Goal: Navigation & Orientation: Find specific page/section

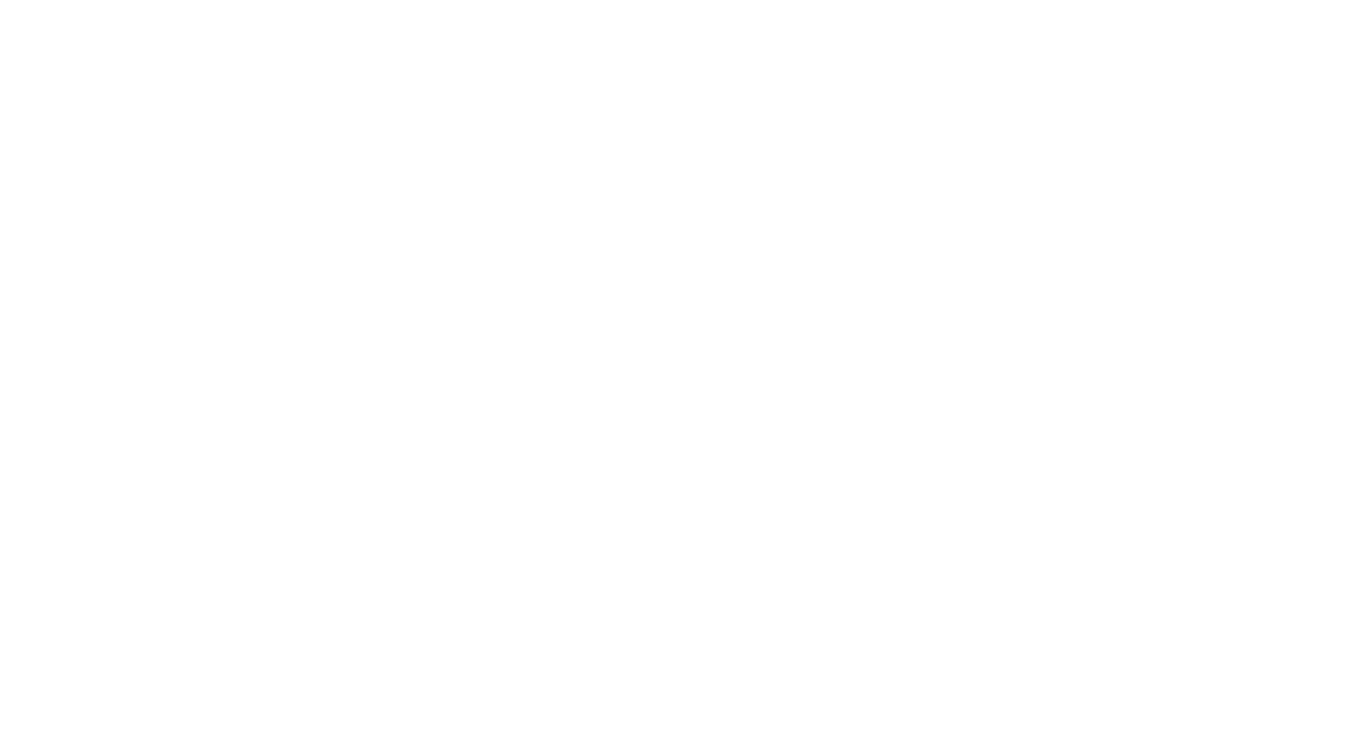
drag, startPoint x: 47, startPoint y: 297, endPoint x: 75, endPoint y: 288, distance: 29.5
click at [47, 0] on html at bounding box center [673, 0] width 1346 height 0
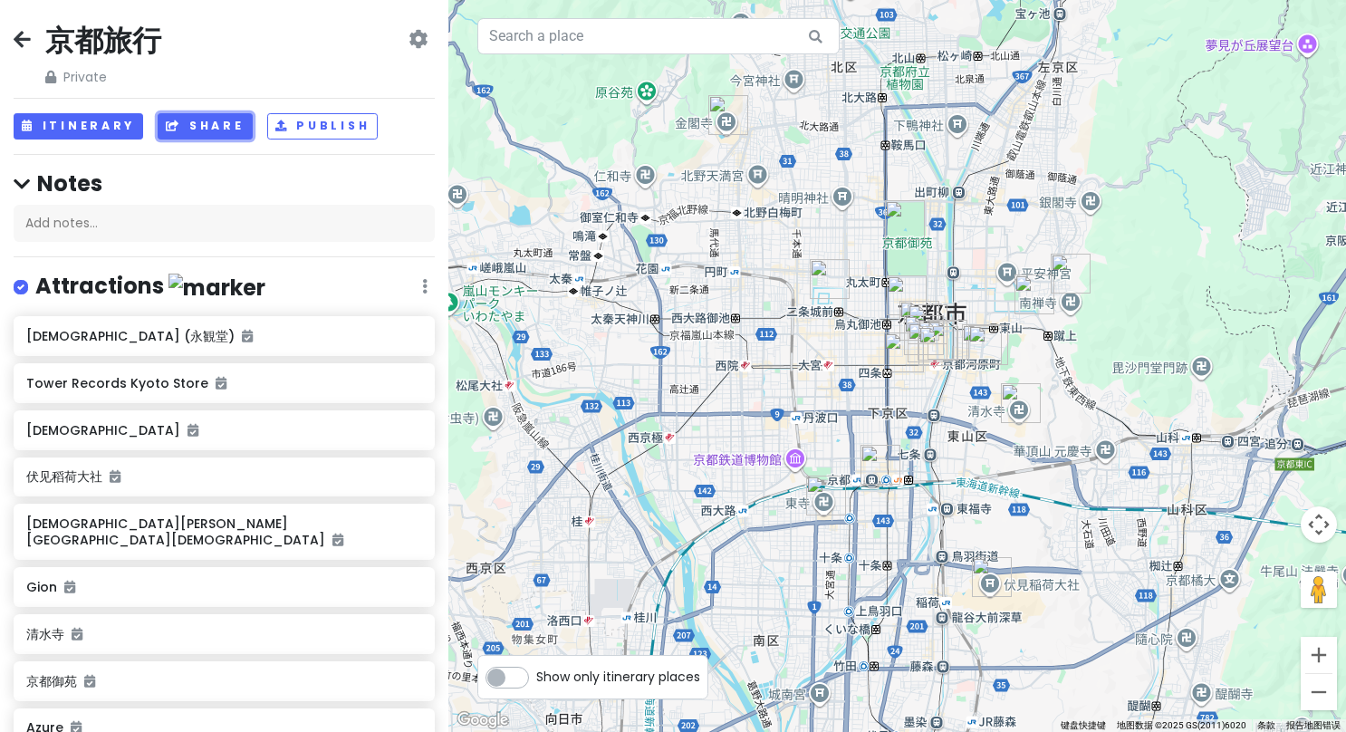
click at [197, 131] on button "Share" at bounding box center [205, 126] width 94 height 26
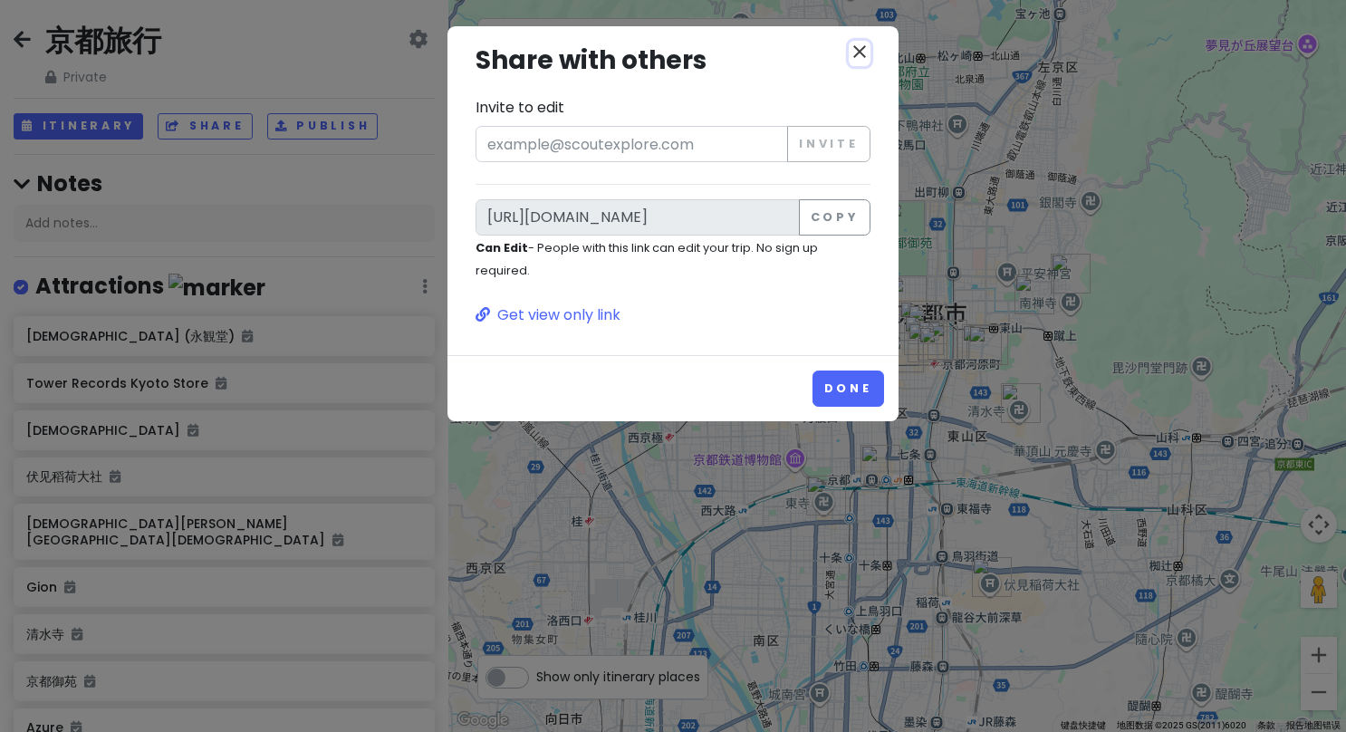
click at [869, 53] on icon "close" at bounding box center [860, 52] width 22 height 22
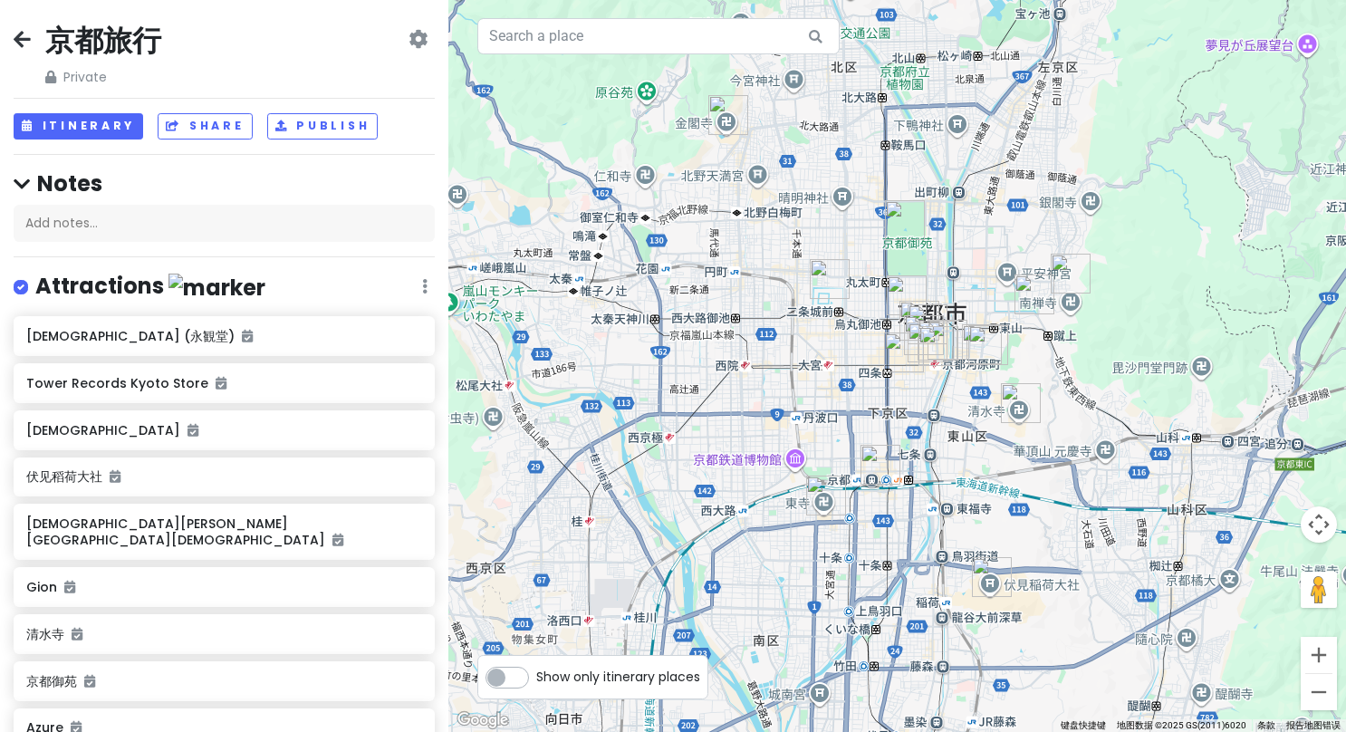
click at [408, 41] on icon at bounding box center [417, 39] width 19 height 14
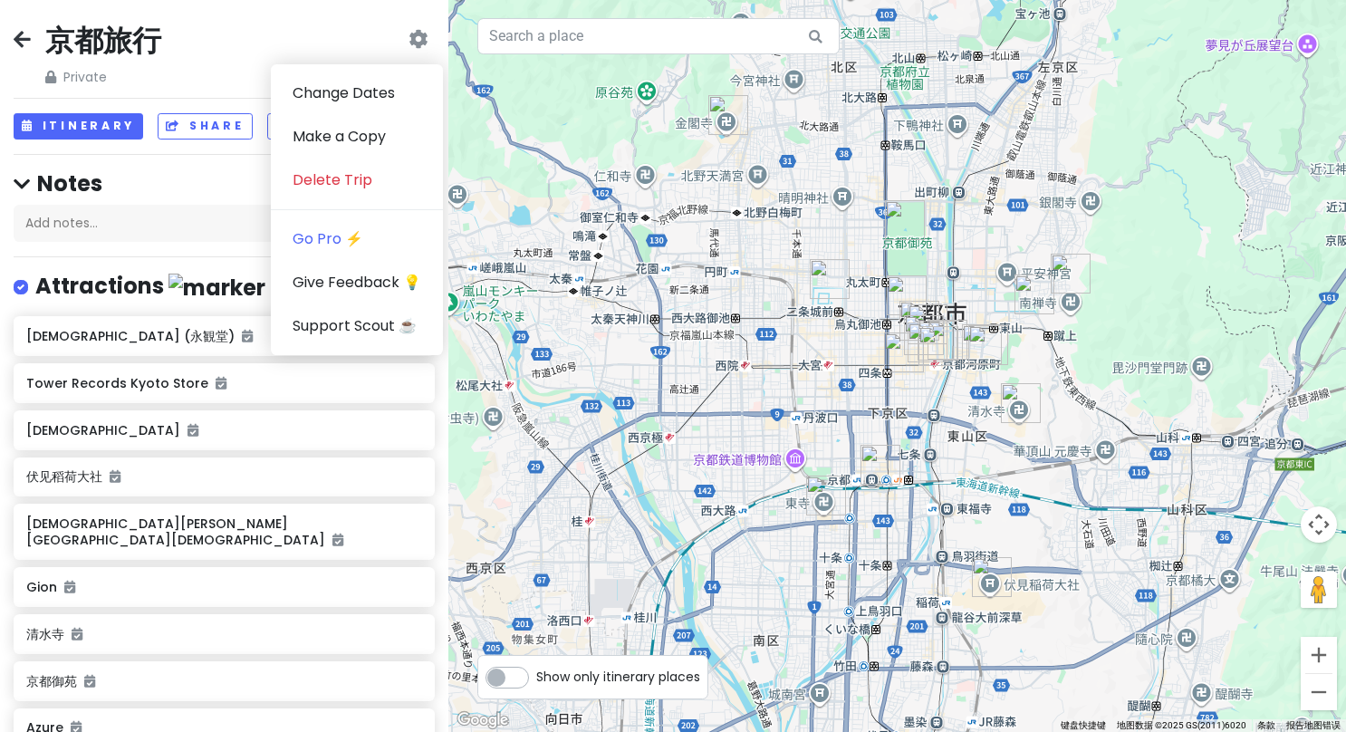
click at [174, 190] on h4 "Notes" at bounding box center [224, 183] width 421 height 28
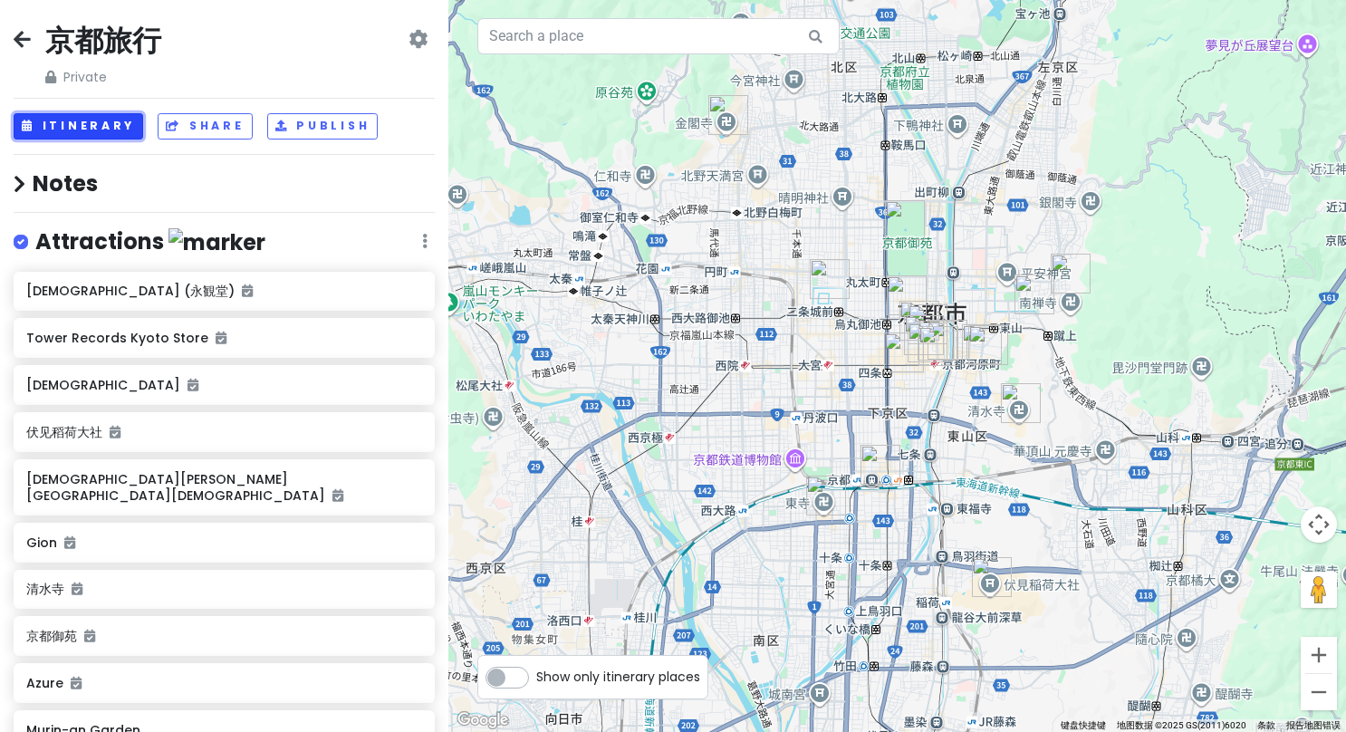
click at [71, 123] on button "Itinerary" at bounding box center [79, 126] width 130 height 26
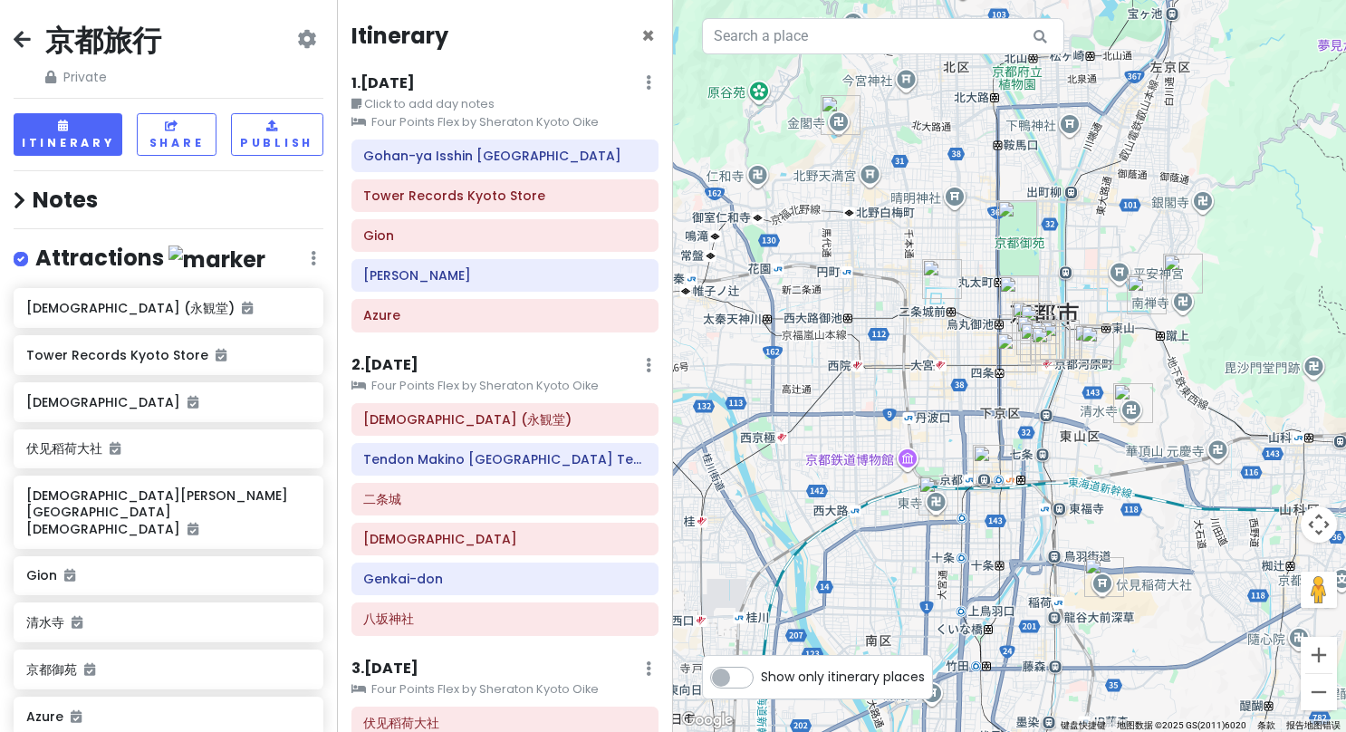
click at [393, 359] on h6 "2 . [DATE]" at bounding box center [384, 365] width 67 height 19
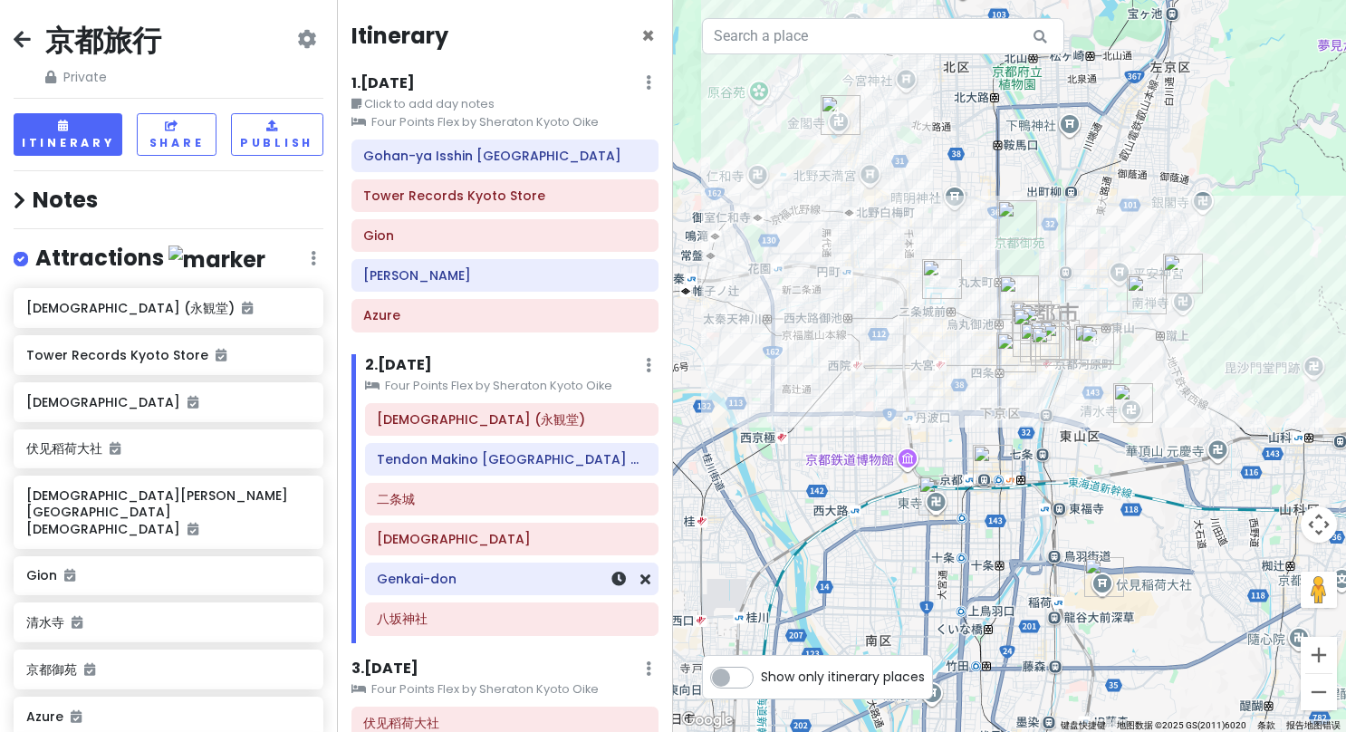
click at [435, 583] on div "Genkai-don" at bounding box center [511, 578] width 269 height 25
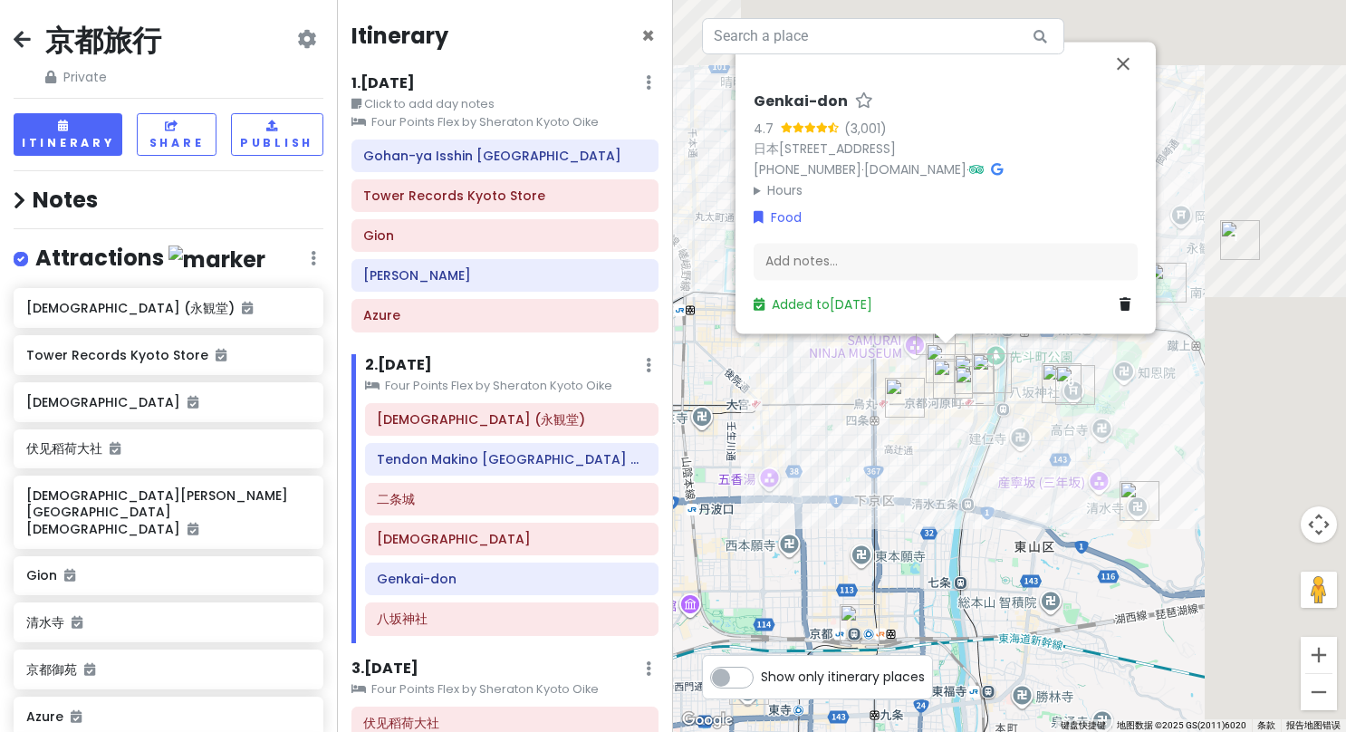
drag, startPoint x: 1070, startPoint y: 380, endPoint x: 861, endPoint y: 475, distance: 228.6
click at [861, 475] on div "Genkai-[PERSON_NAME] 4.7 (3,001) 日本[STREET_ADDRESS] [PHONE_NUMBER] · [DOMAIN_NA…" at bounding box center [1009, 366] width 673 height 732
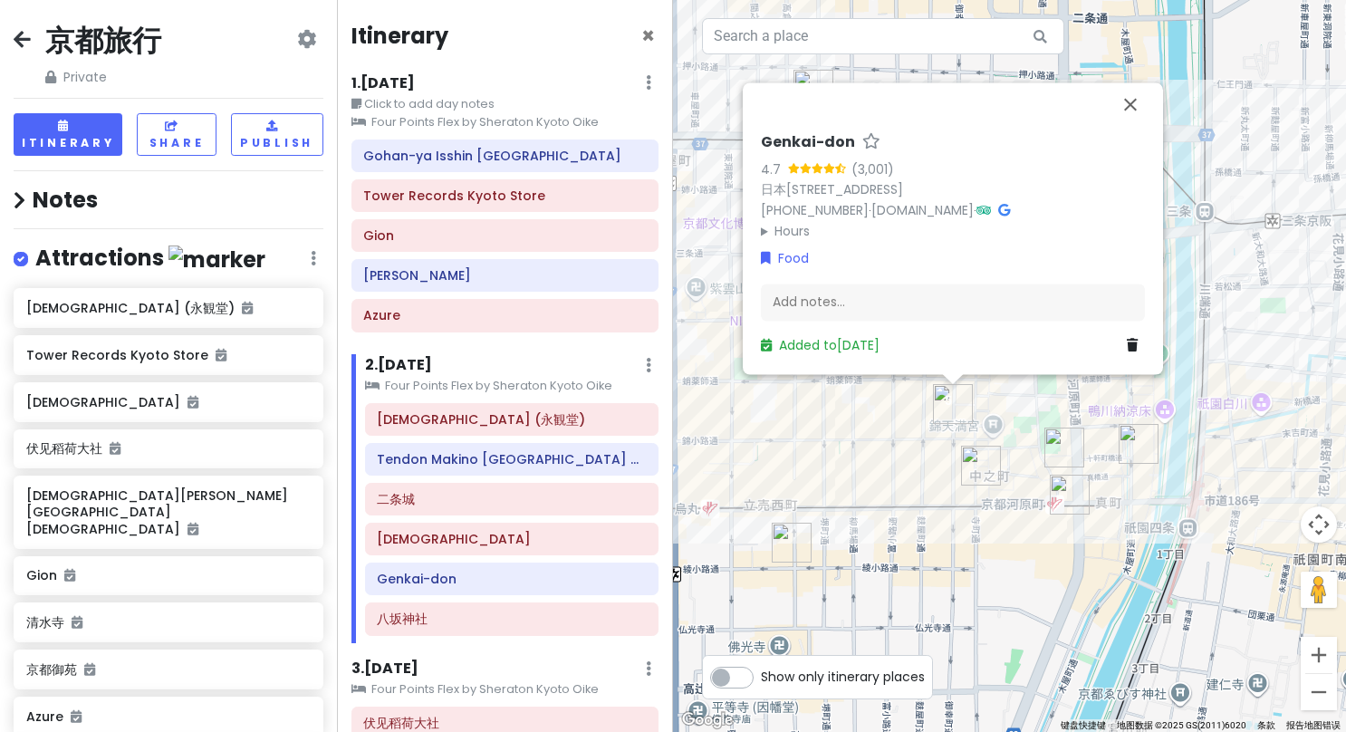
drag, startPoint x: 894, startPoint y: 429, endPoint x: 882, endPoint y: 558, distance: 129.1
click at [882, 558] on div "Genkai-[PERSON_NAME] 4.7 (3,001) 日本[STREET_ADDRESS] [PHONE_NUMBER] · [DOMAIN_NA…" at bounding box center [1009, 366] width 673 height 732
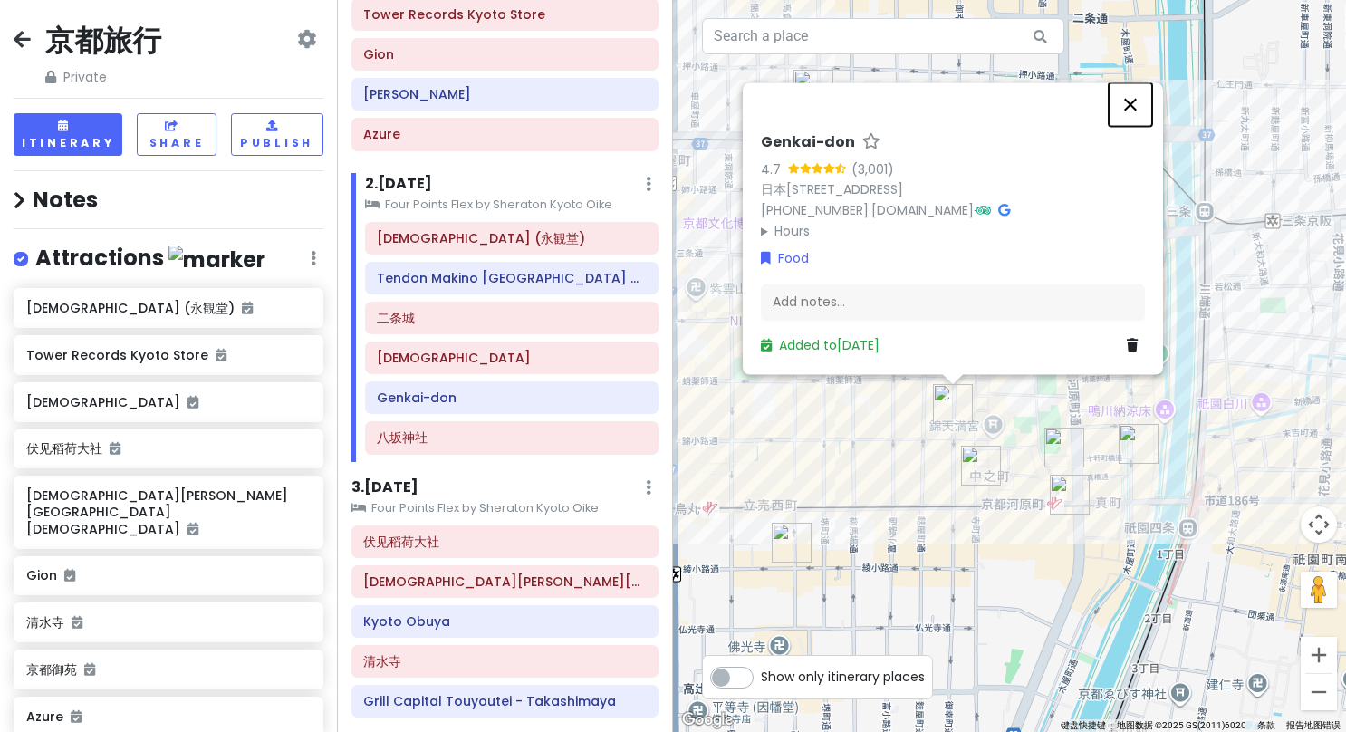
click at [1136, 101] on button "关闭" at bounding box center [1130, 103] width 43 height 43
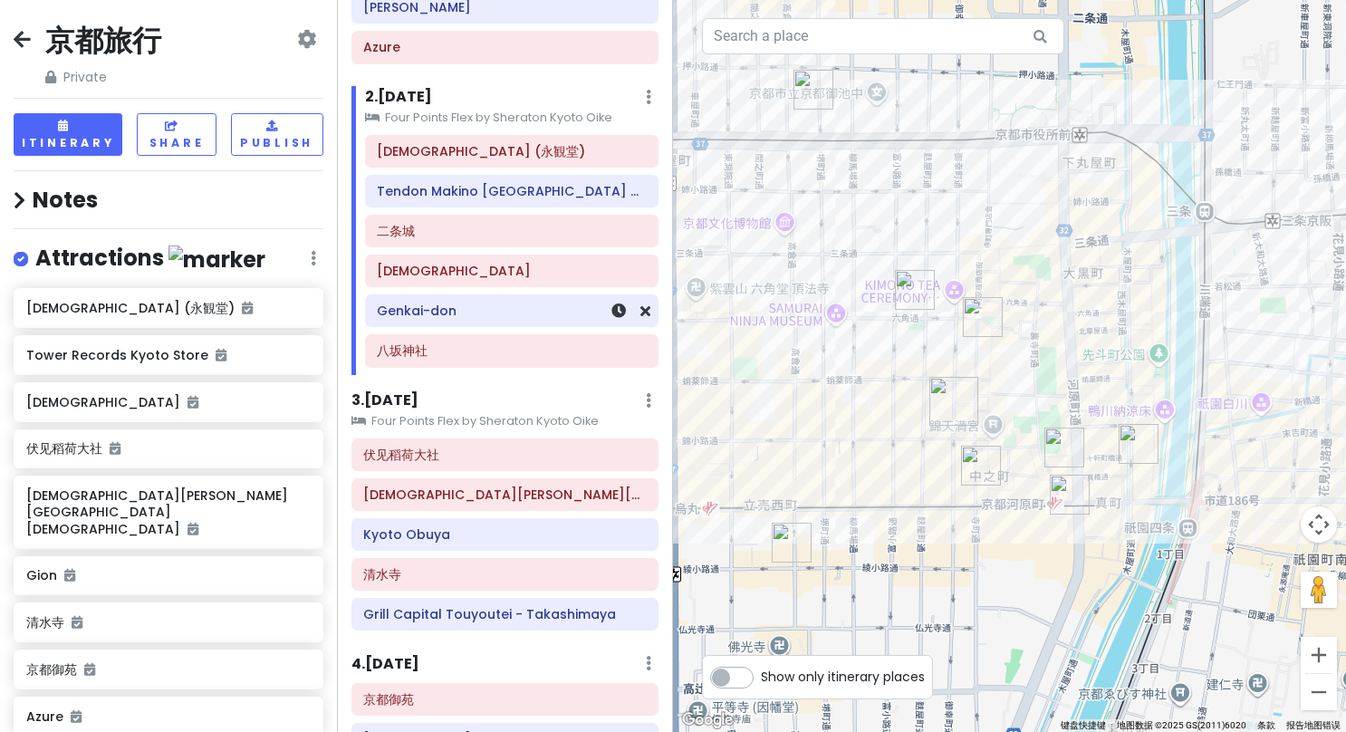
scroll to position [272, 0]
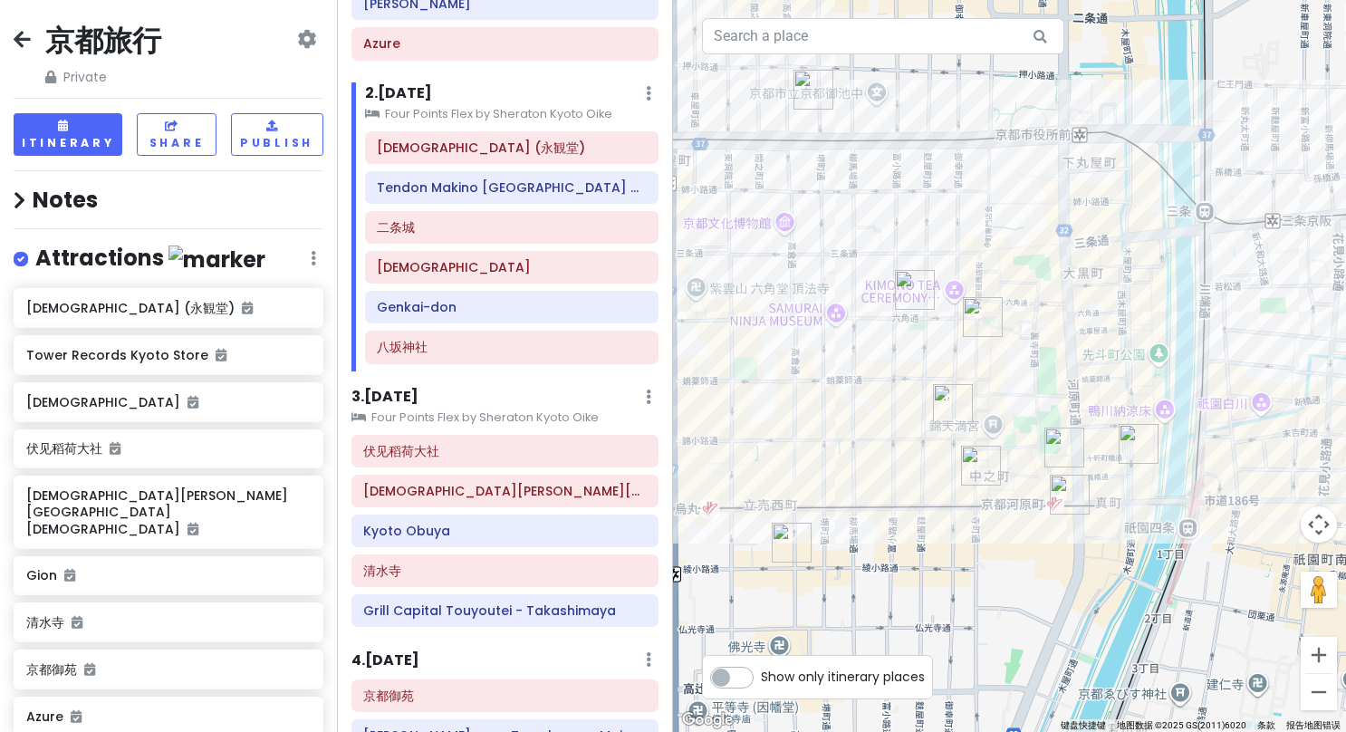
click at [433, 408] on small "Four Points Flex by Sheraton Kyoto Oike" at bounding box center [505, 417] width 308 height 18
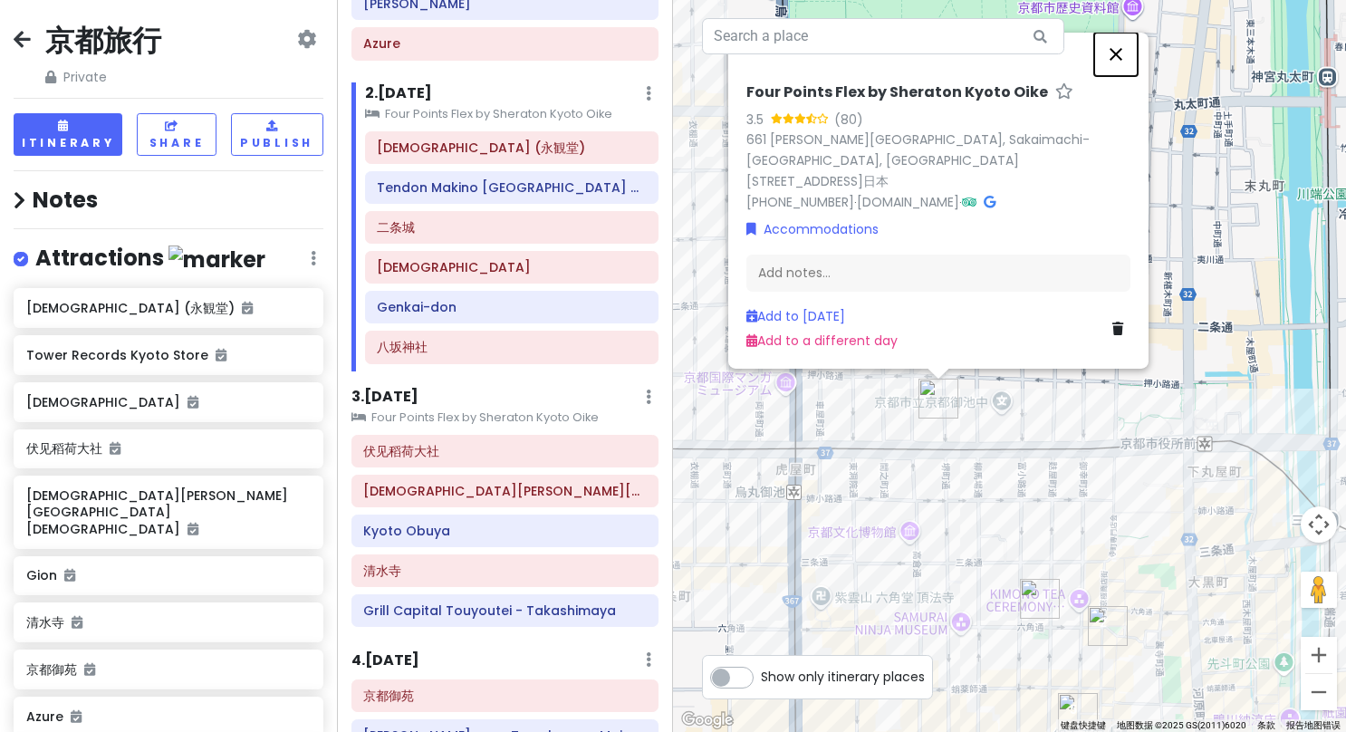
click at [1121, 76] on button "关闭" at bounding box center [1115, 54] width 43 height 43
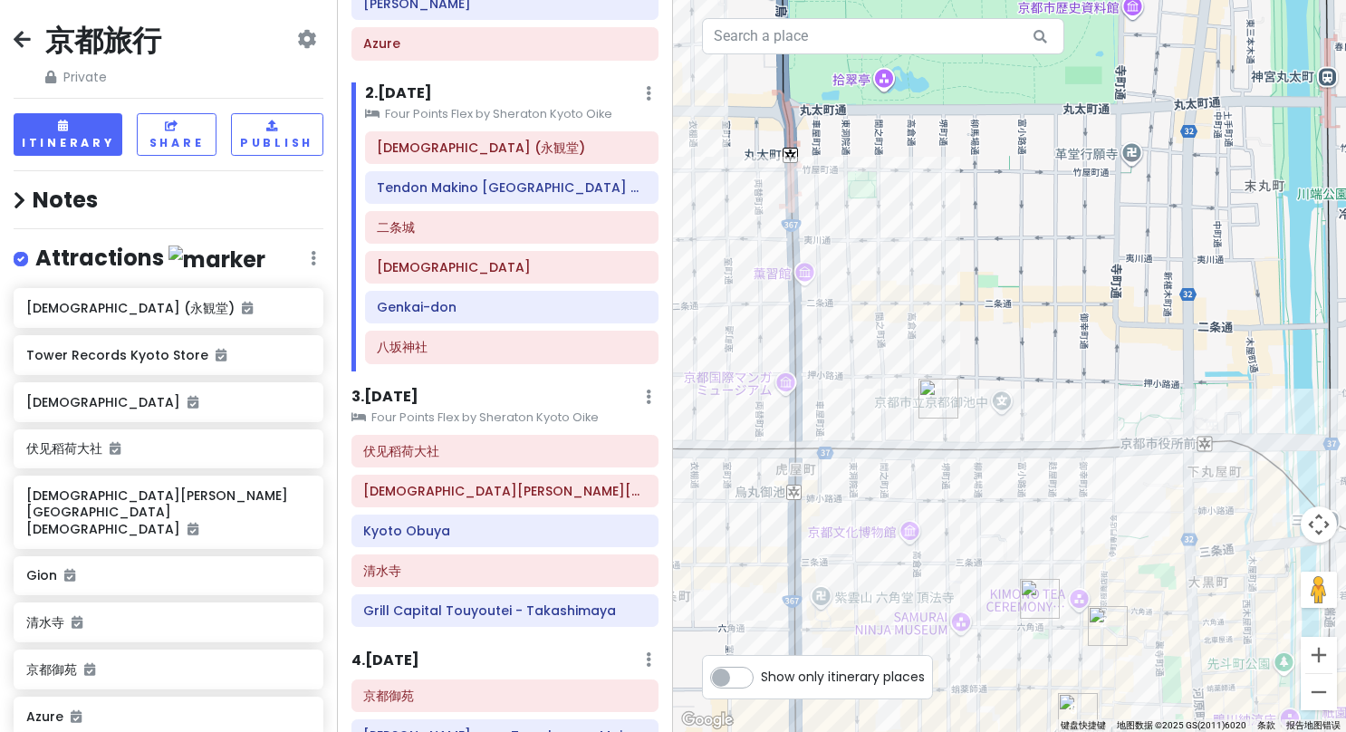
click at [406, 389] on h6 "3 . [DATE]" at bounding box center [384, 397] width 67 height 19
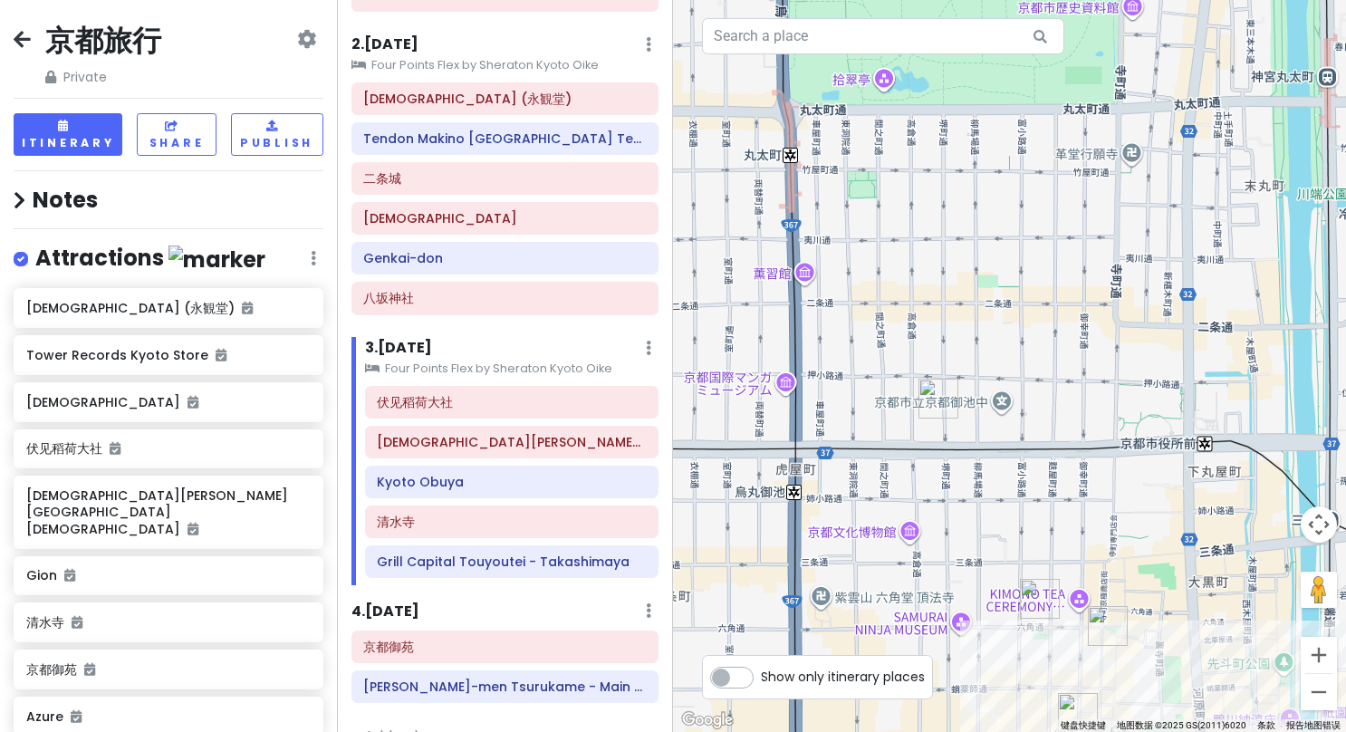
scroll to position [348, 0]
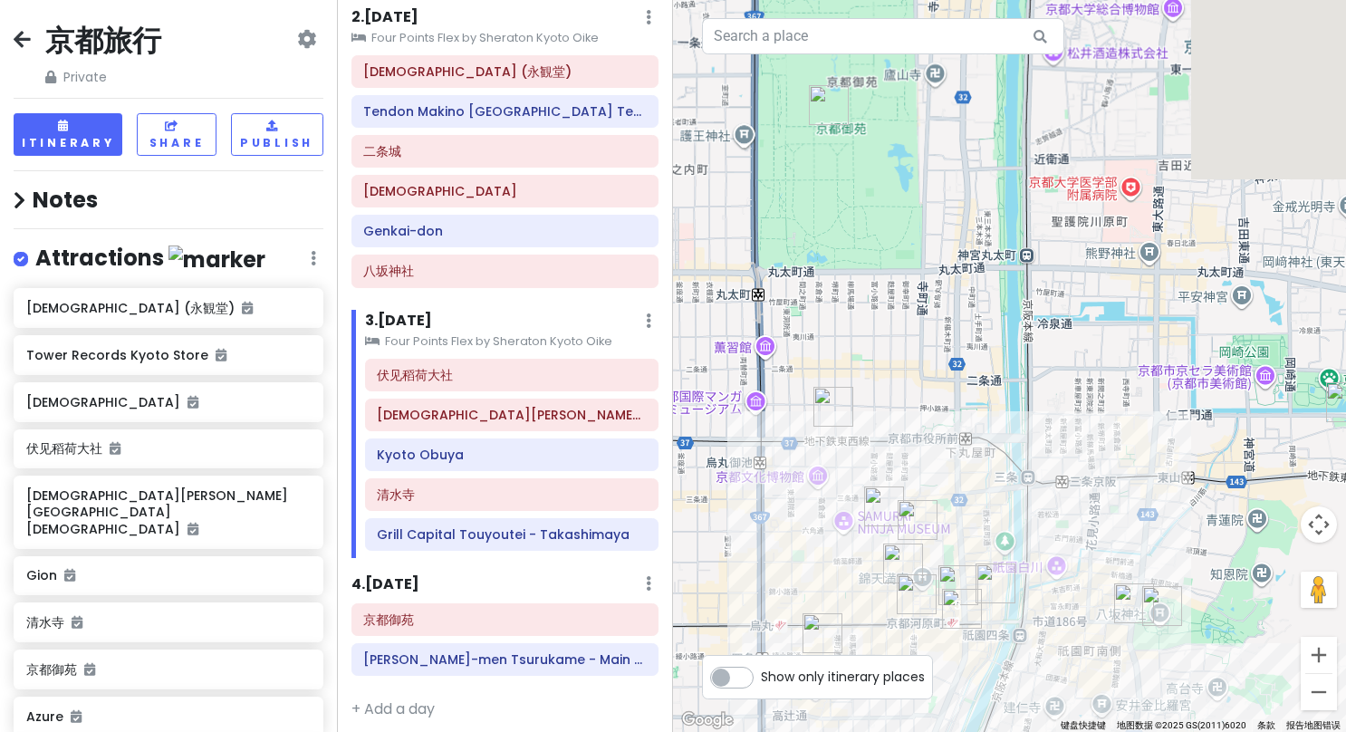
drag, startPoint x: 1186, startPoint y: 387, endPoint x: 871, endPoint y: 379, distance: 315.3
click at [871, 379] on div at bounding box center [1009, 366] width 673 height 732
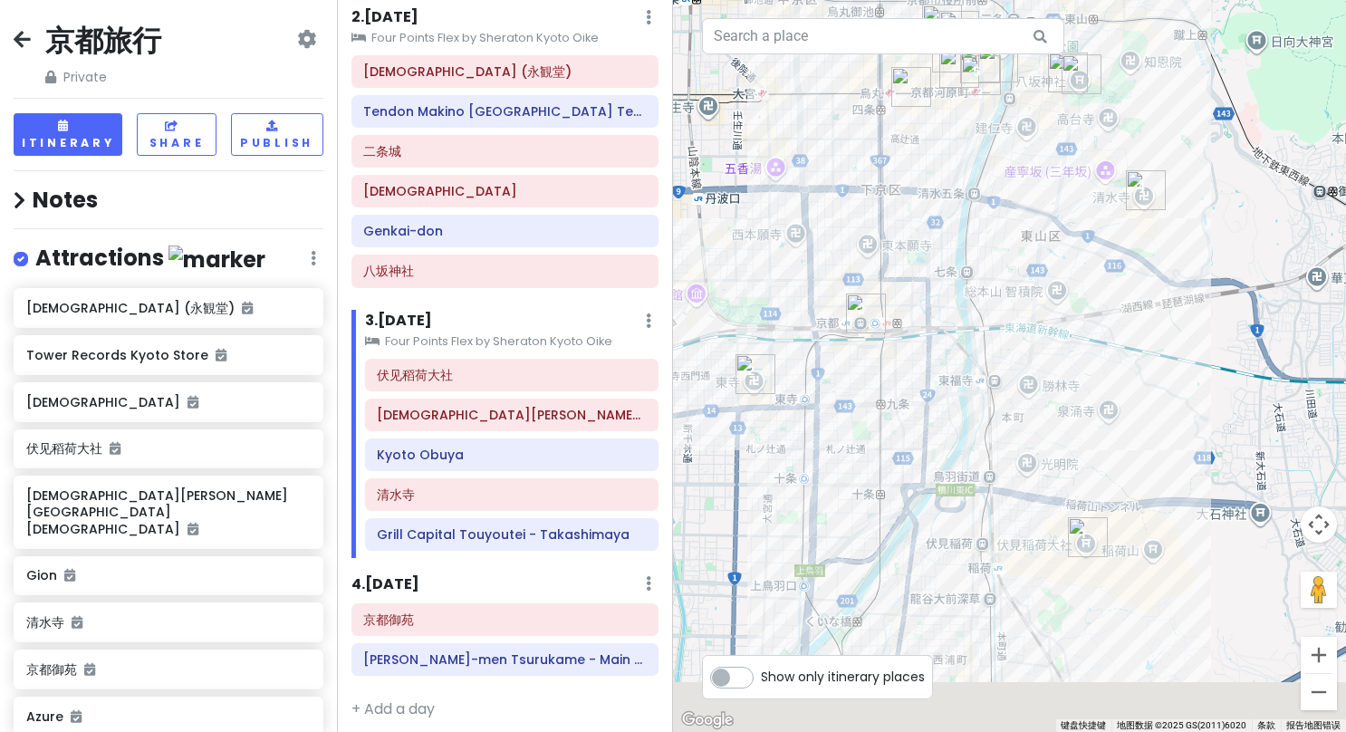
drag, startPoint x: 939, startPoint y: 552, endPoint x: 1043, endPoint y: 312, distance: 260.8
click at [1043, 312] on div at bounding box center [1009, 366] width 673 height 732
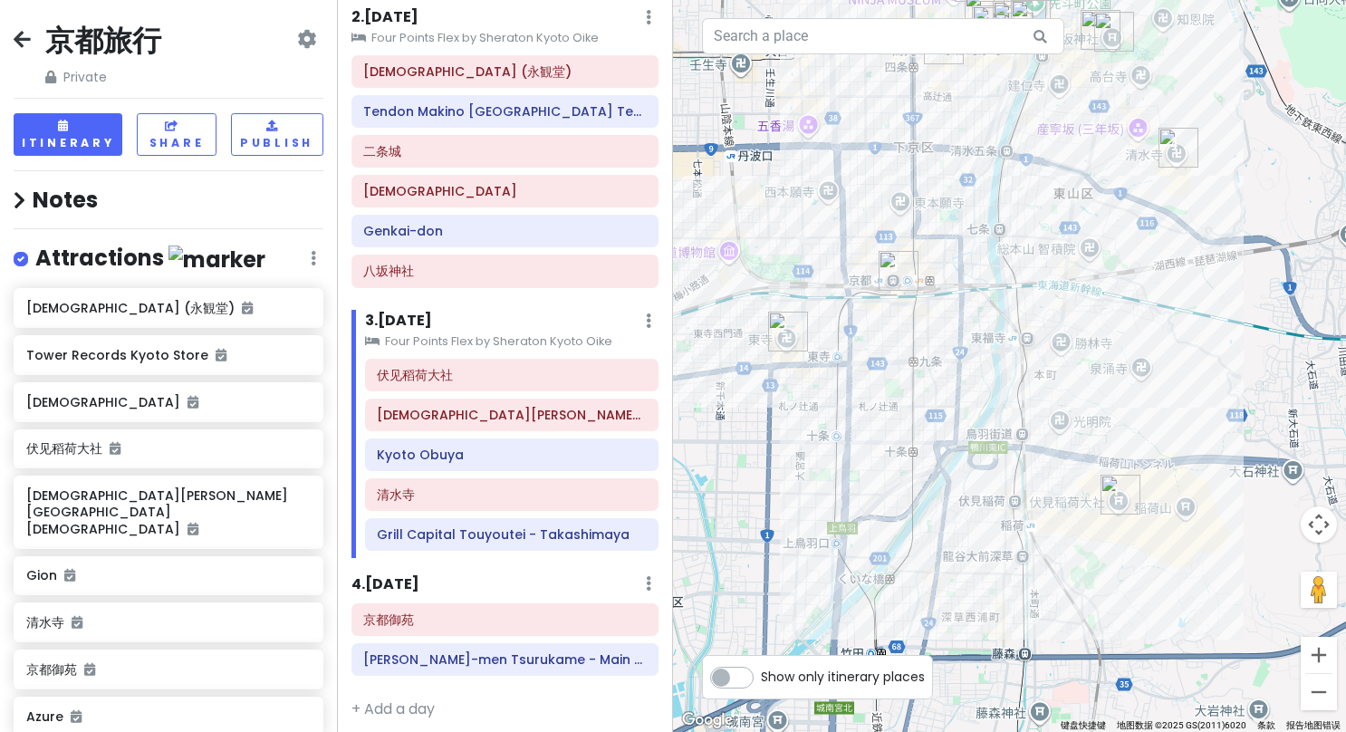
drag, startPoint x: 1042, startPoint y: 347, endPoint x: 1048, endPoint y: 326, distance: 21.8
click at [1048, 326] on div at bounding box center [1009, 366] width 673 height 732
click at [480, 456] on div "Kyoto Obuya" at bounding box center [511, 454] width 269 height 25
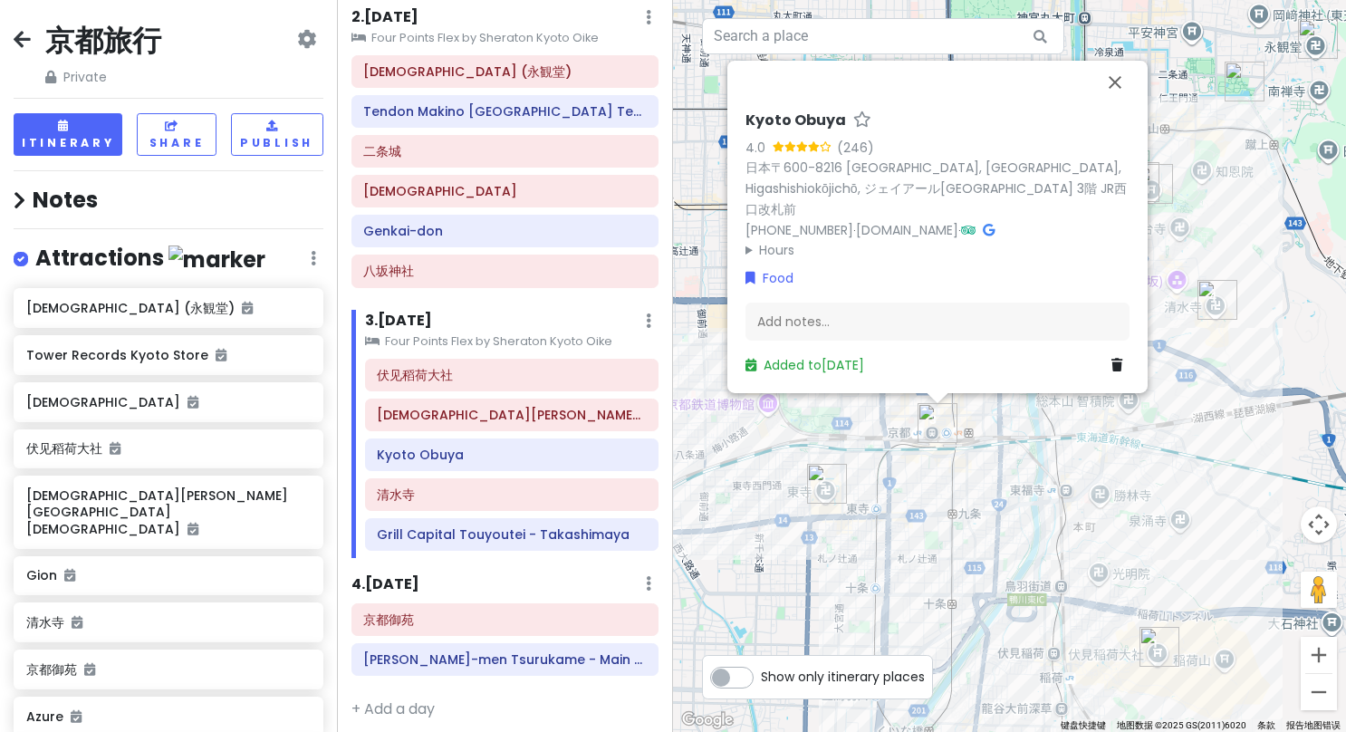
click at [1183, 536] on div "Kyoto Obuya 4.0 (246) 日本〒600-8216 [GEOGRAPHIC_DATA], Higashishiokōjichō, ジェイアール…" at bounding box center [1009, 366] width 673 height 732
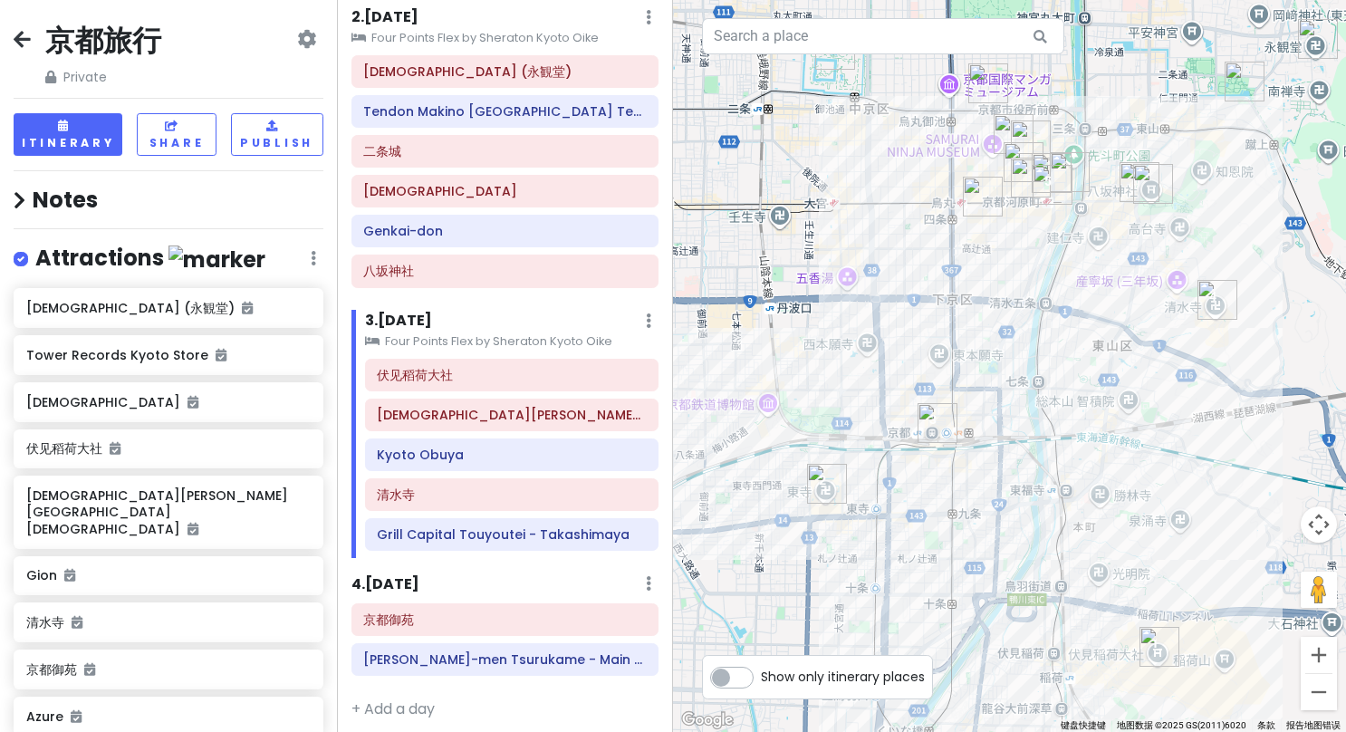
click at [419, 578] on h6 "4 . [DATE]" at bounding box center [385, 584] width 68 height 19
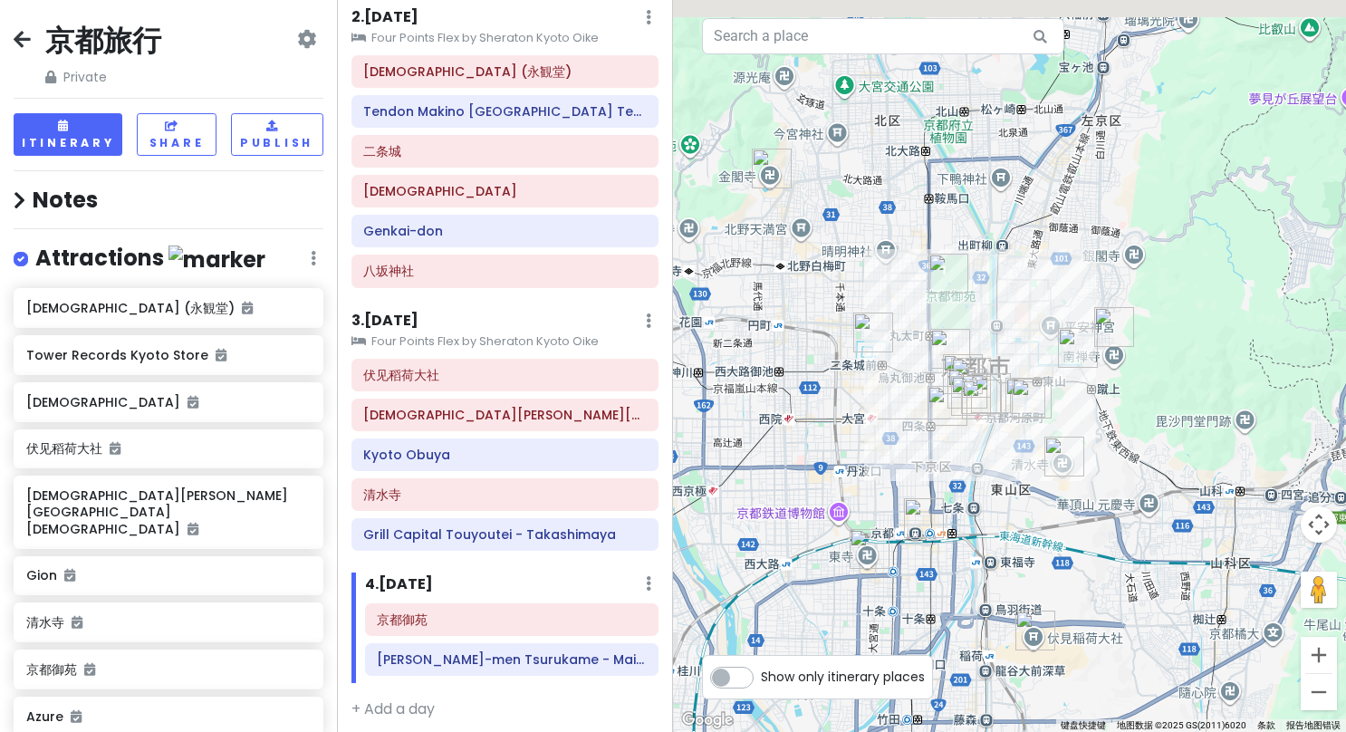
drag, startPoint x: 893, startPoint y: 279, endPoint x: 891, endPoint y: 439, distance: 160.3
click at [891, 439] on div at bounding box center [1009, 366] width 673 height 732
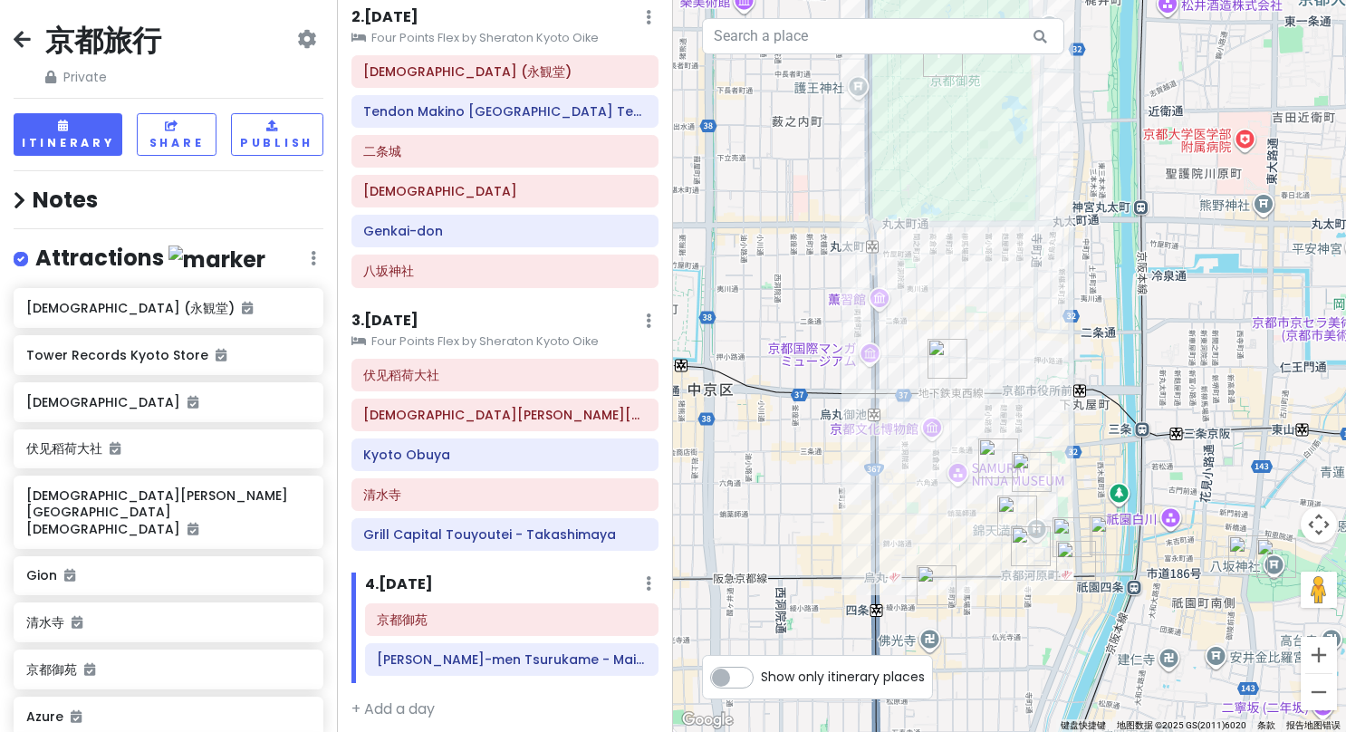
drag, startPoint x: 797, startPoint y: 443, endPoint x: 819, endPoint y: 627, distance: 185.1
click at [819, 627] on div at bounding box center [1009, 366] width 673 height 732
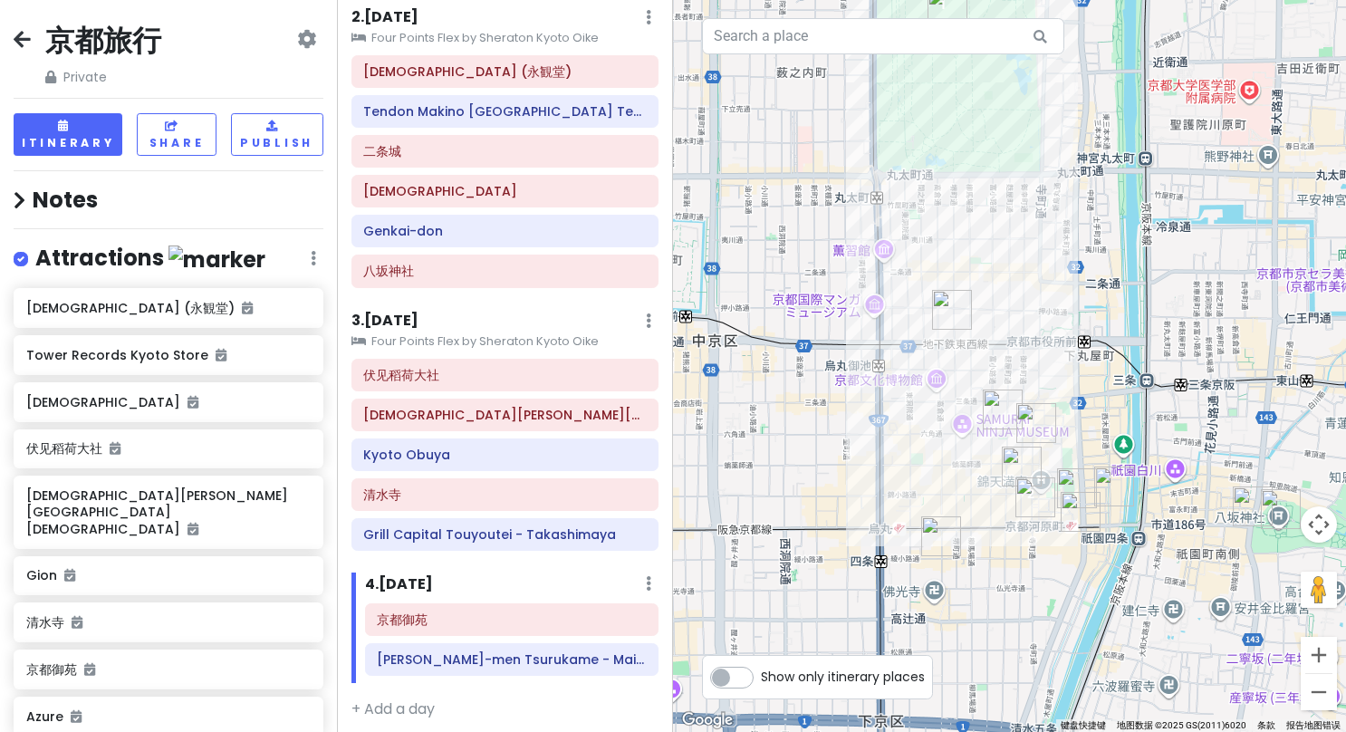
drag, startPoint x: 832, startPoint y: 442, endPoint x: 837, endPoint y: 397, distance: 45.5
click at [837, 397] on div at bounding box center [1009, 366] width 673 height 732
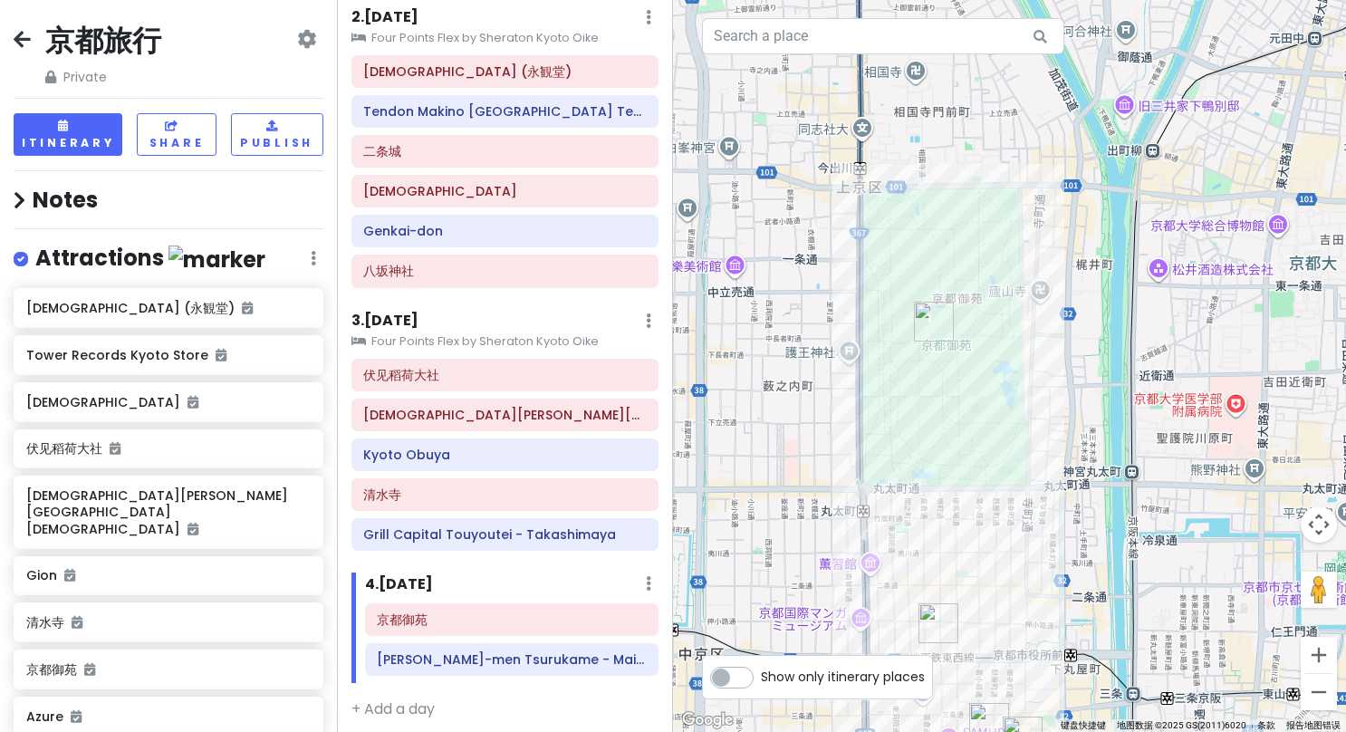
drag, startPoint x: 802, startPoint y: 301, endPoint x: 792, endPoint y: 623, distance: 322.5
click at [792, 623] on div at bounding box center [1009, 366] width 673 height 732
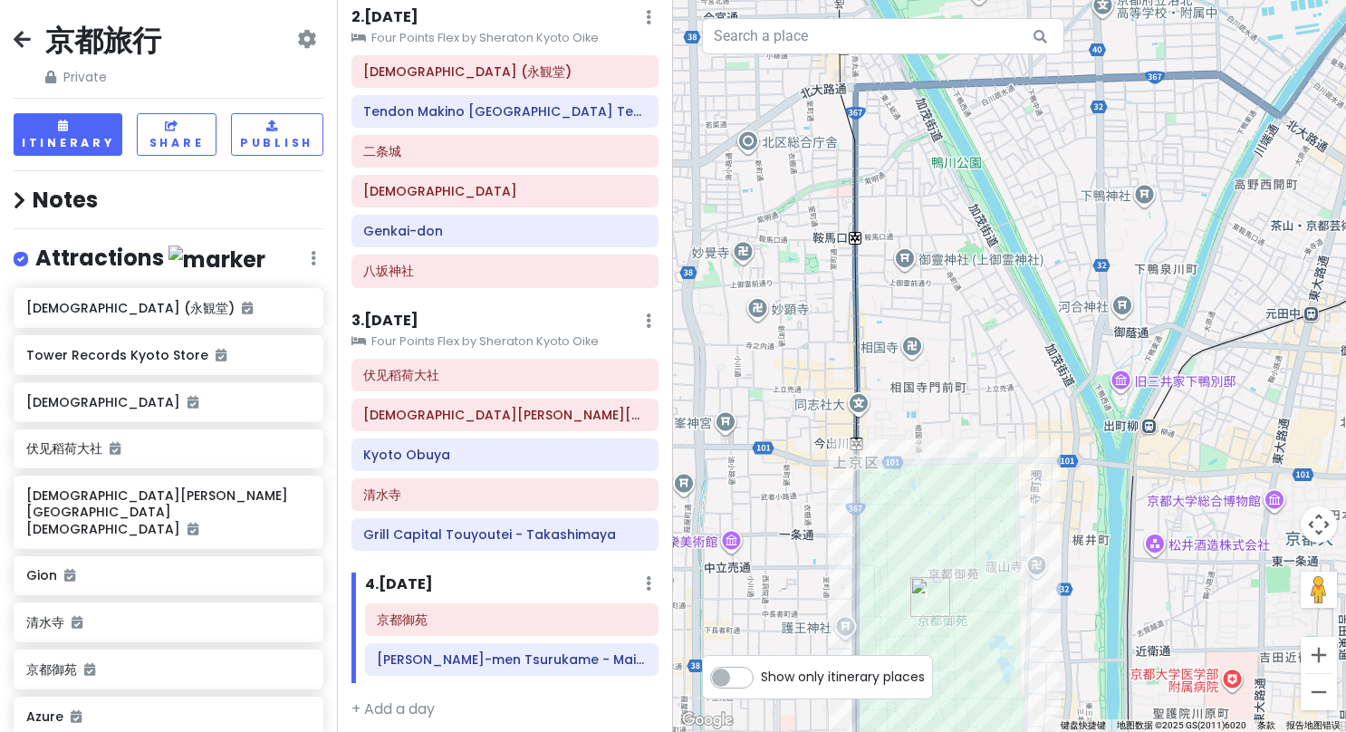
drag, startPoint x: 794, startPoint y: 406, endPoint x: 788, endPoint y: 690, distance: 284.4
click at [788, 690] on div "← 左移 → 右移 ↑ 上移 ↓ 下移 + 放大 - 缩小 家 左移 75% 结束 右移 75% 向上翻页 上移 75% 向下翻页 下移 75% 2 1 键盘…" at bounding box center [1009, 366] width 673 height 732
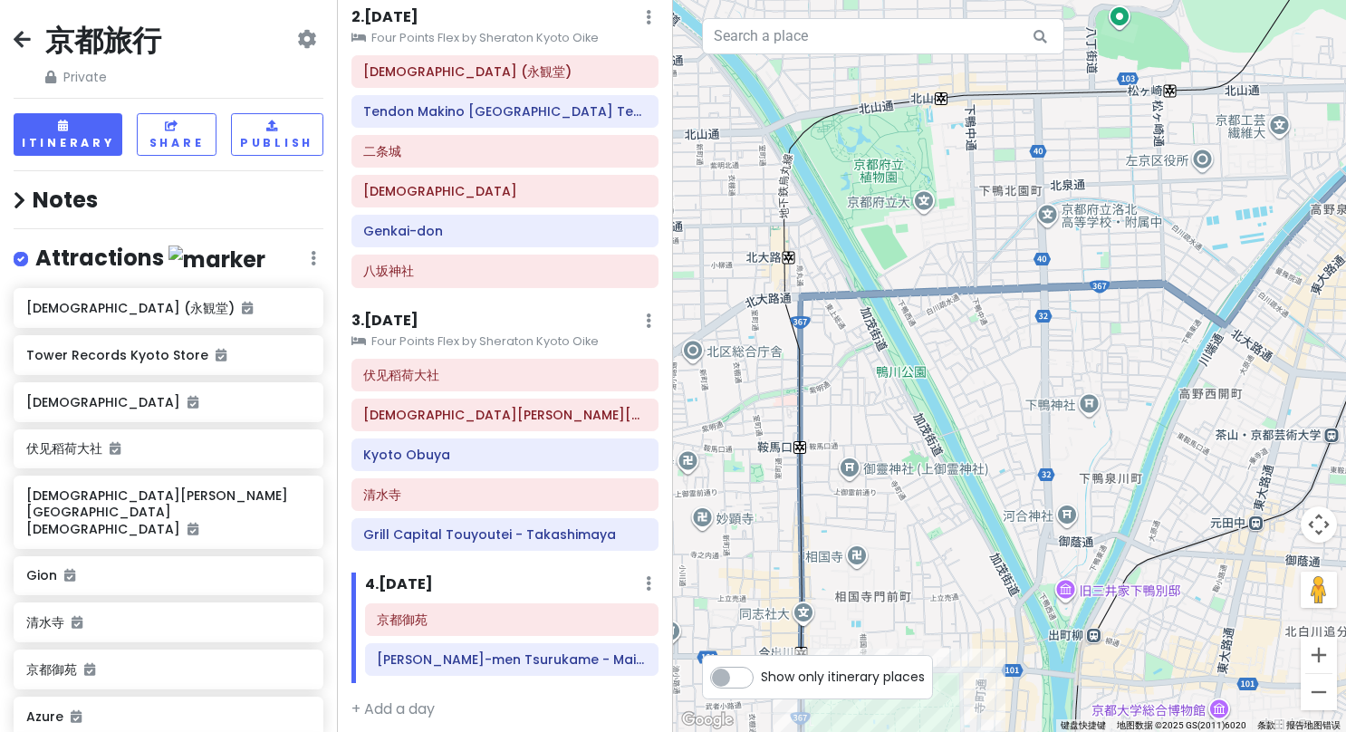
drag, startPoint x: 885, startPoint y: 287, endPoint x: 831, endPoint y: 509, distance: 228.2
click at [831, 509] on div at bounding box center [1009, 366] width 673 height 732
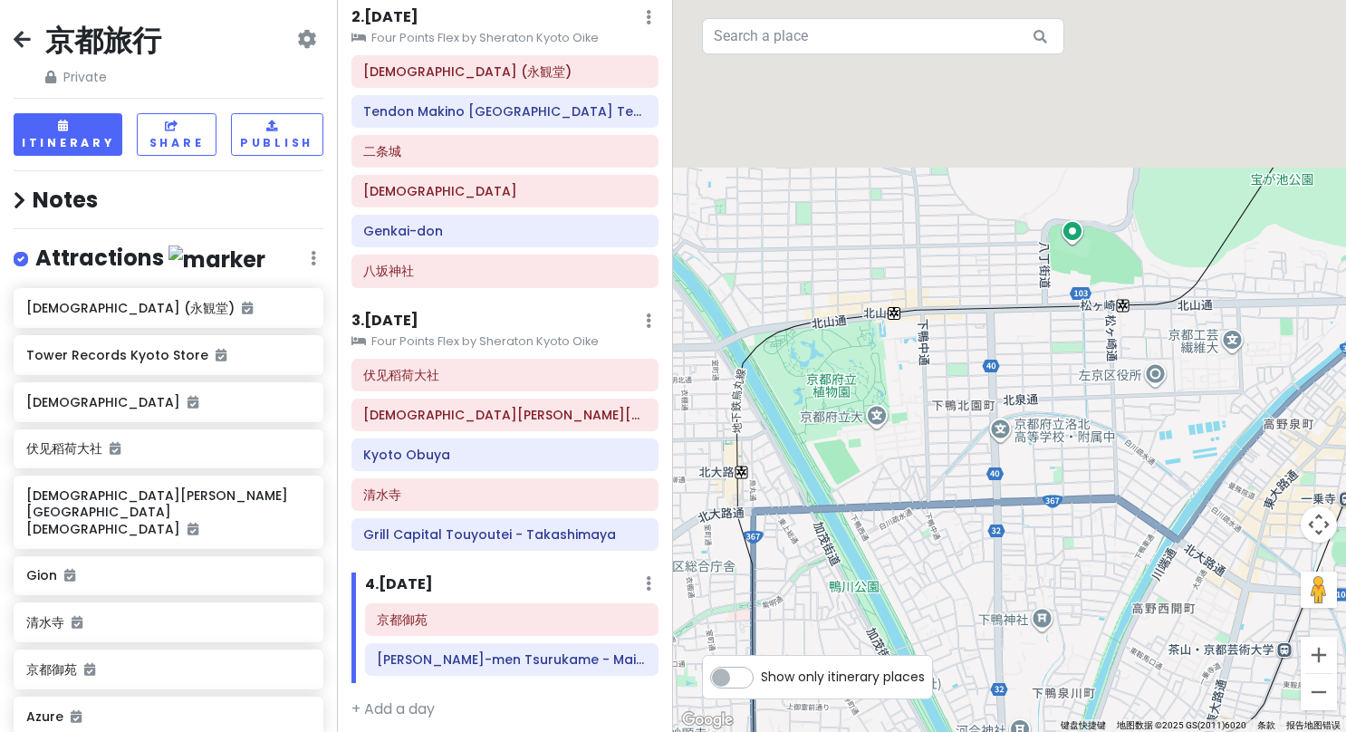
drag, startPoint x: 883, startPoint y: 433, endPoint x: 834, endPoint y: 661, distance: 233.4
click at [834, 661] on div "← 左移 → 右移 ↑ 上移 ↓ 下移 + 放大 - 缩小 家 左移 75% 结束 右移 75% 向上翻页 上移 75% 向下翻页 下移 75% 2 1 键盘…" at bounding box center [1009, 366] width 673 height 732
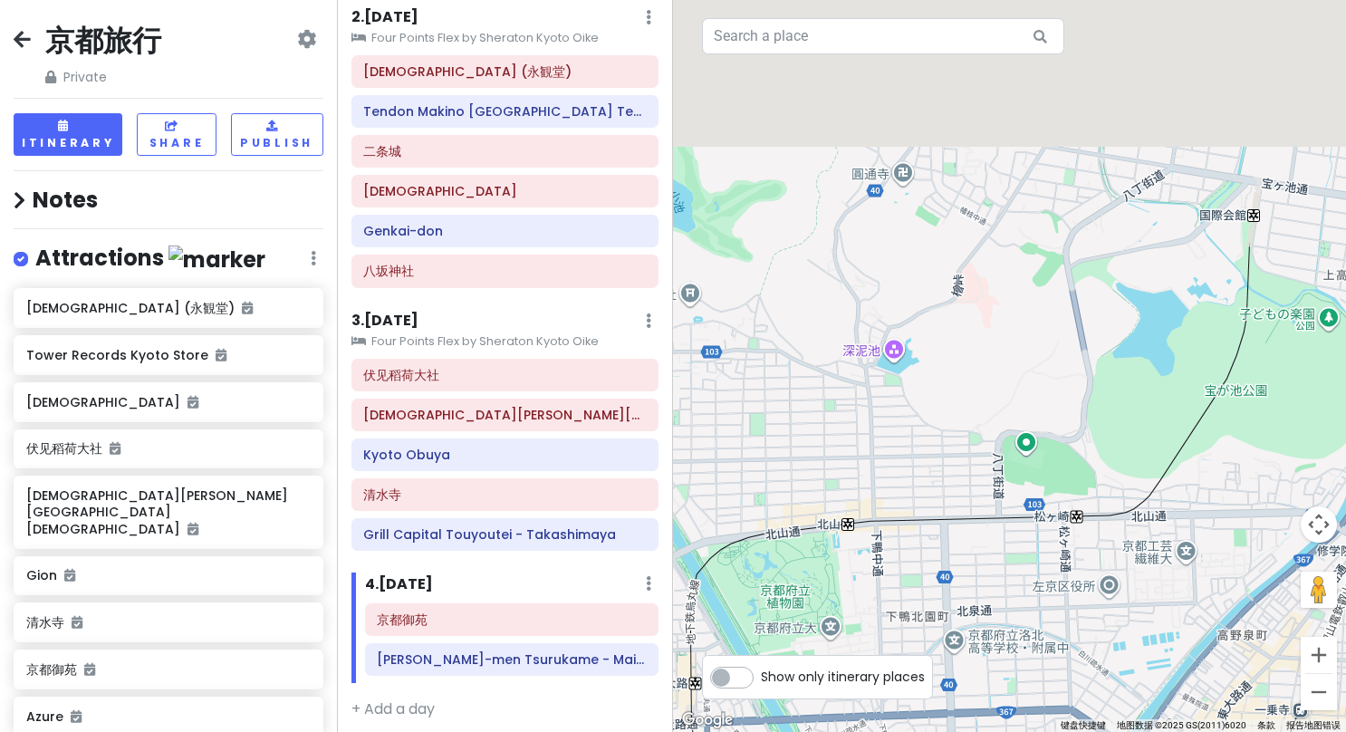
drag, startPoint x: 922, startPoint y: 407, endPoint x: 873, endPoint y: 676, distance: 273.4
click at [873, 676] on div "← 左移 → 右移 ↑ 上移 ↓ 下移 + 放大 - 缩小 家 左移 75% 结束 右移 75% 向上翻页 上移 75% 向下翻页 下移 75% 2 1 键盘…" at bounding box center [1009, 366] width 673 height 732
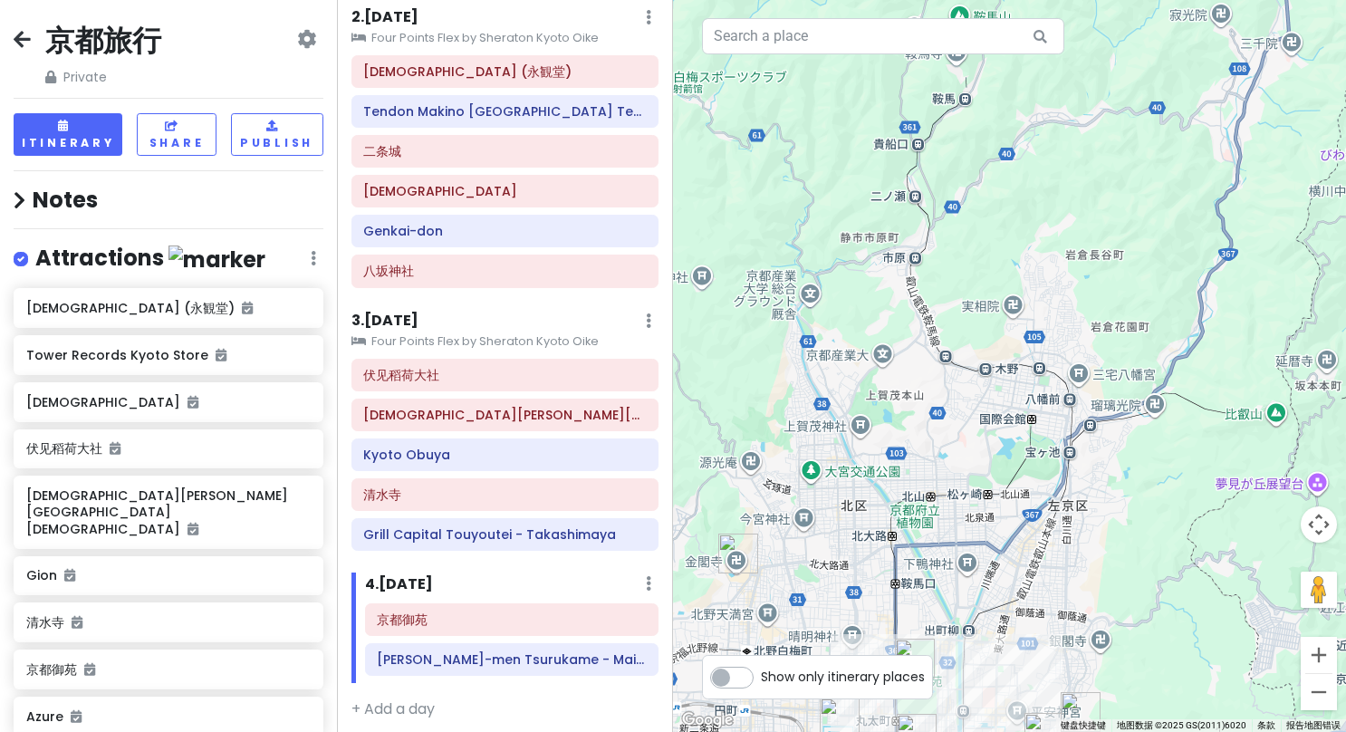
drag, startPoint x: 899, startPoint y: 576, endPoint x: 964, endPoint y: 452, distance: 139.7
click at [964, 452] on div at bounding box center [1009, 366] width 673 height 732
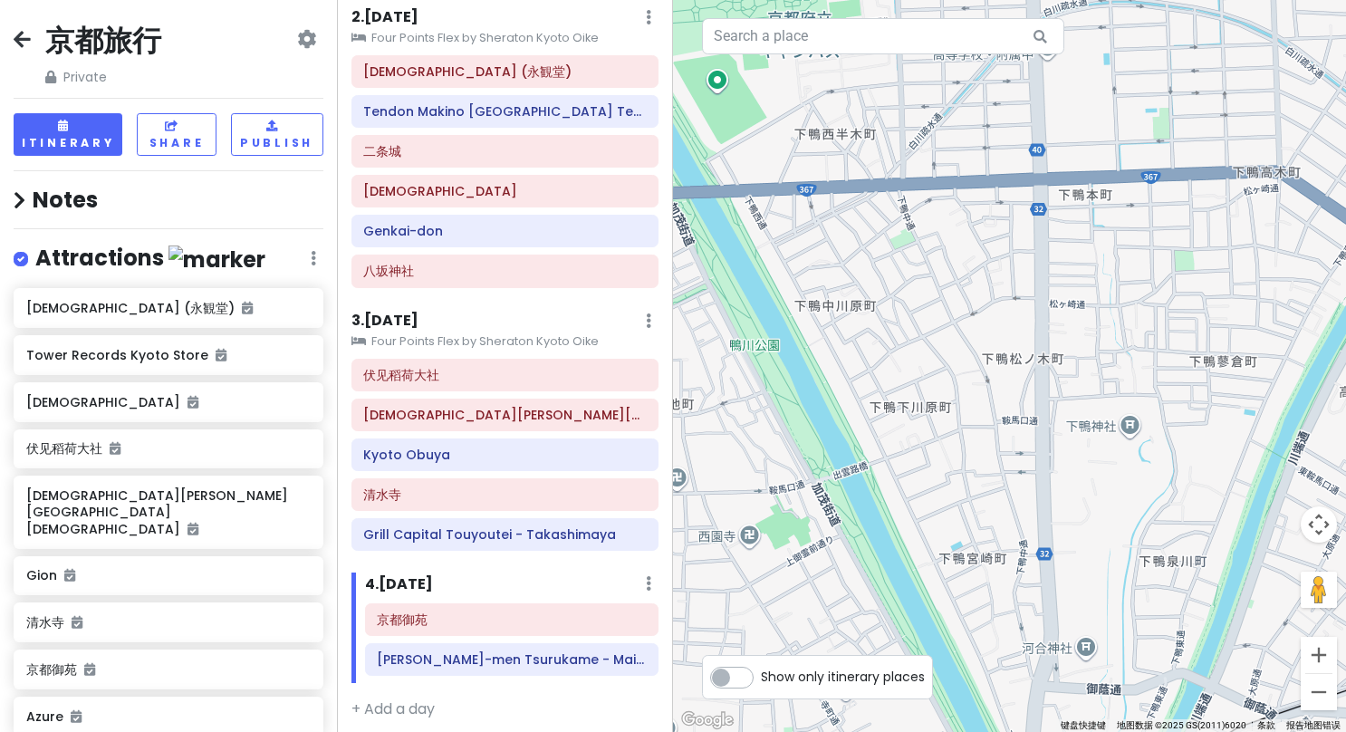
drag, startPoint x: 984, startPoint y: 648, endPoint x: 922, endPoint y: 344, distance: 309.8
click at [922, 344] on div at bounding box center [1009, 366] width 673 height 732
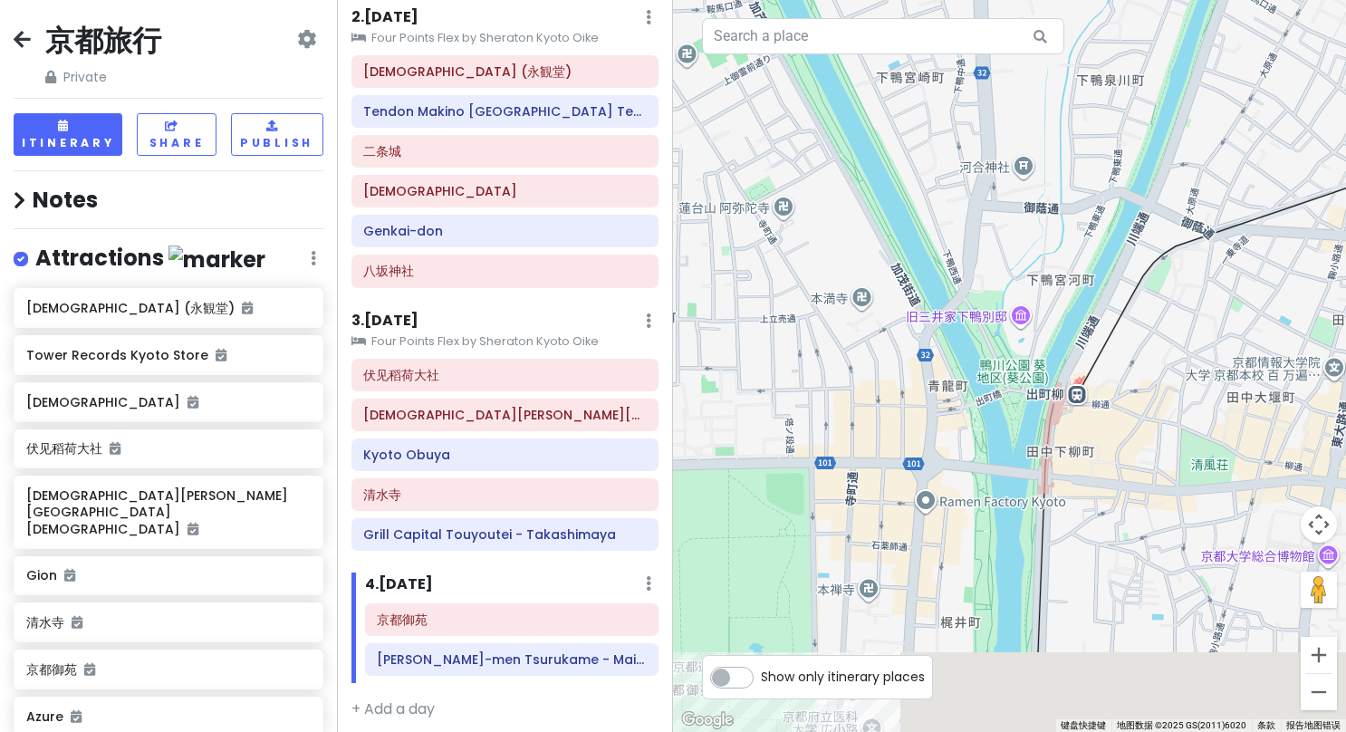
drag, startPoint x: 896, startPoint y: 562, endPoint x: 879, endPoint y: 310, distance: 252.3
click at [879, 310] on div at bounding box center [1009, 366] width 673 height 732
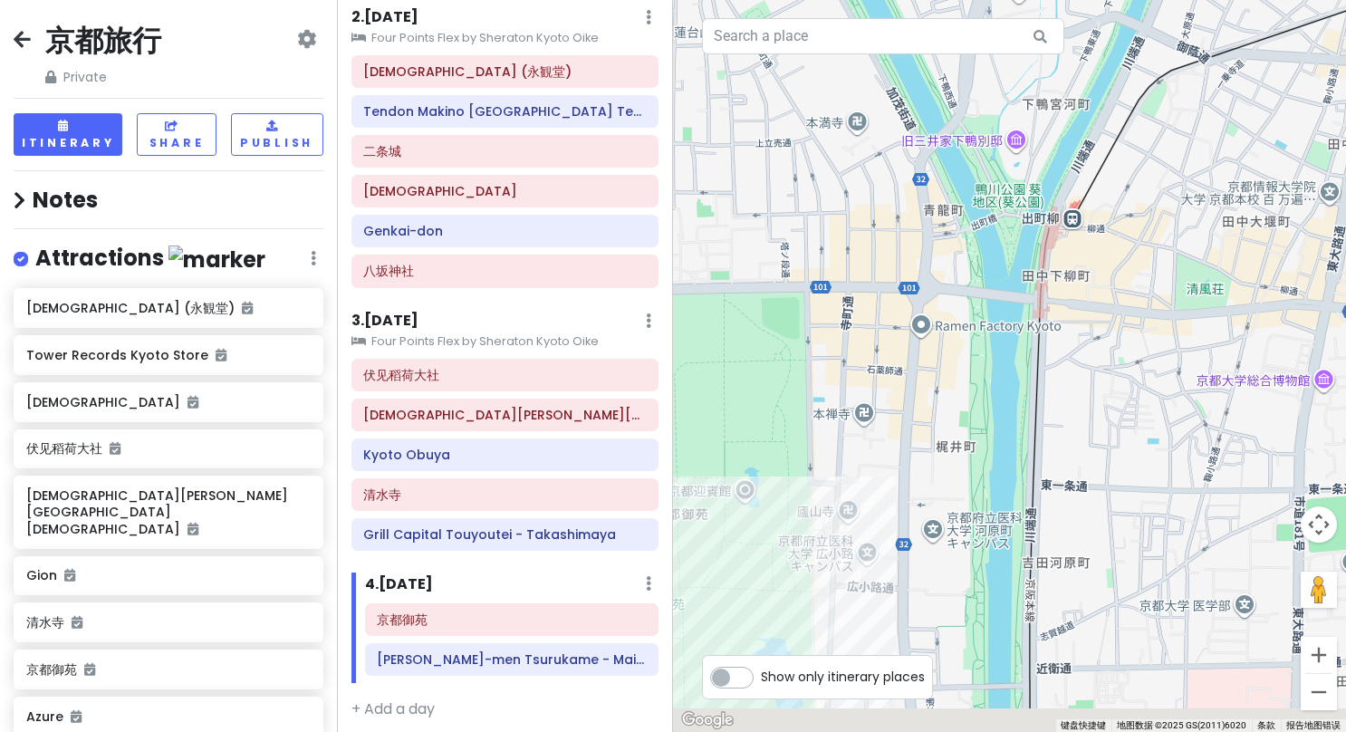
drag, startPoint x: 928, startPoint y: 463, endPoint x: 926, endPoint y: 245, distance: 218.3
click at [926, 245] on div at bounding box center [1009, 366] width 673 height 732
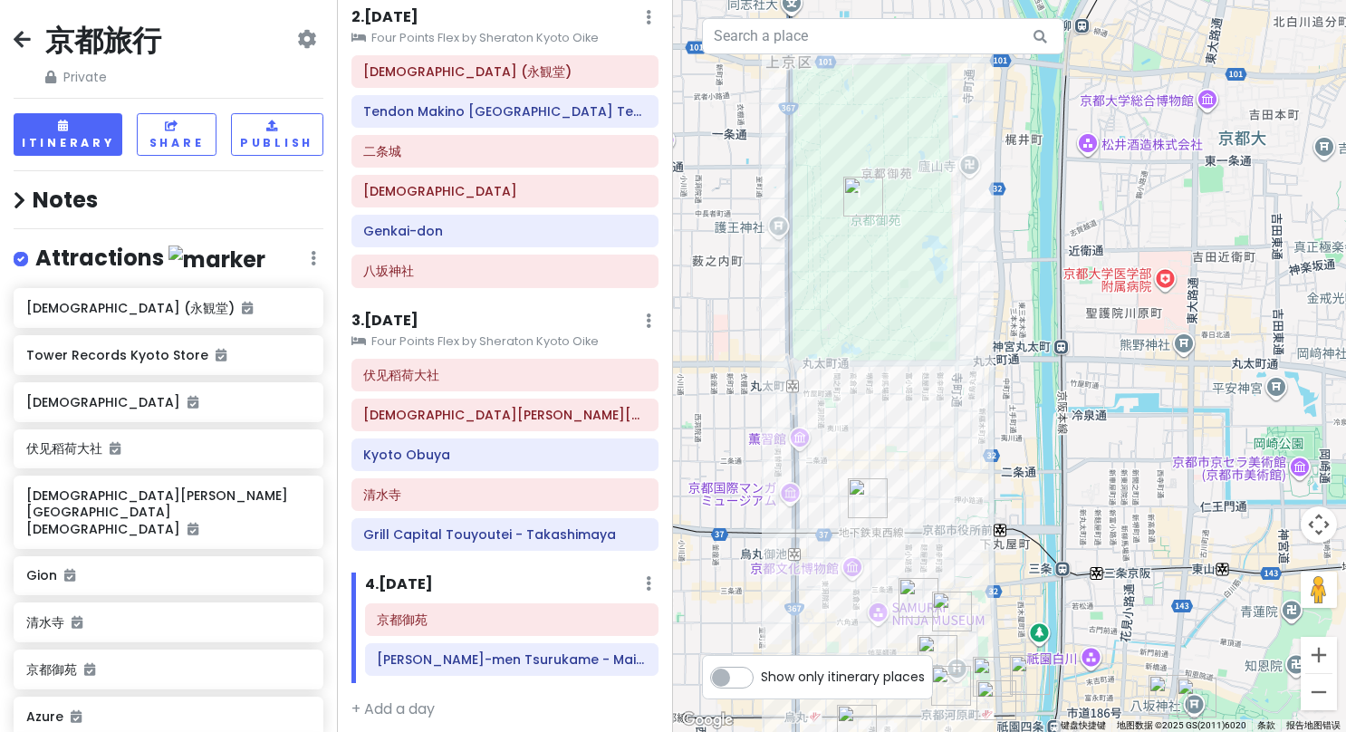
drag, startPoint x: 871, startPoint y: 475, endPoint x: 974, endPoint y: 253, distance: 245.6
click at [974, 253] on div at bounding box center [1009, 366] width 673 height 732
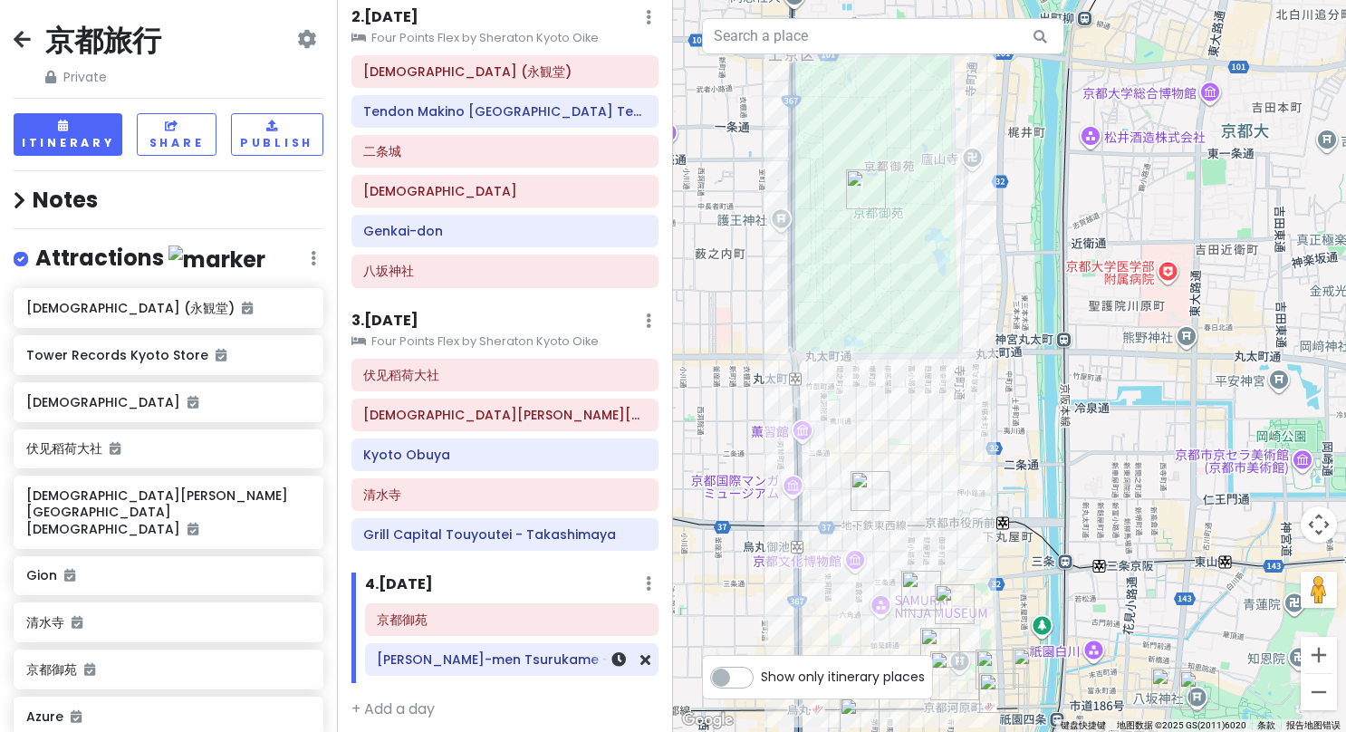
click at [518, 652] on h6 "[PERSON_NAME]-men Tsurukame - Main Shop" at bounding box center [511, 659] width 269 height 16
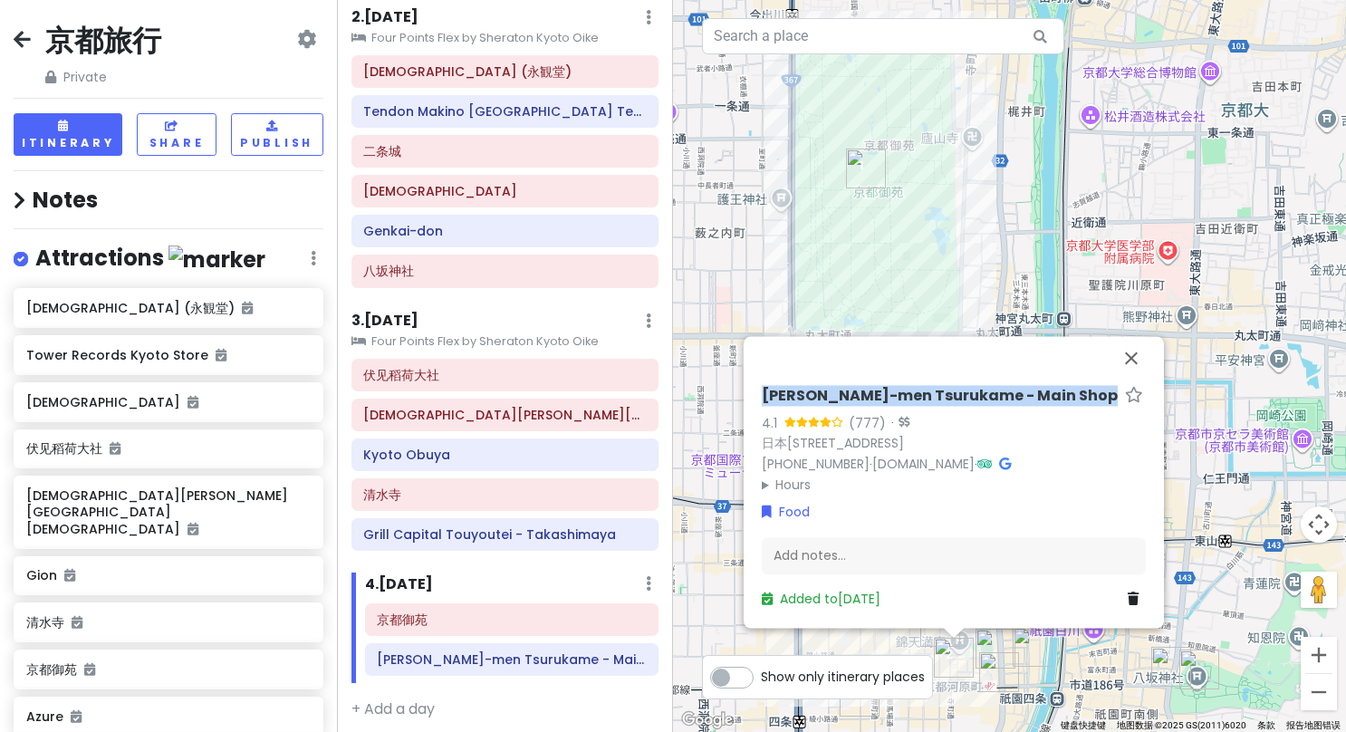
drag, startPoint x: 1064, startPoint y: 375, endPoint x: 761, endPoint y: 389, distance: 303.7
click at [761, 389] on div "[PERSON_NAME]-men Tsurukame - Main Shop 4.1 (777) · 日本[STREET_ADDRESS][PERSON_N…" at bounding box center [953, 497] width 398 height 237
copy h6 "[PERSON_NAME]-men Tsurukame - Main Shop"
click at [27, 36] on icon at bounding box center [22, 39] width 17 height 14
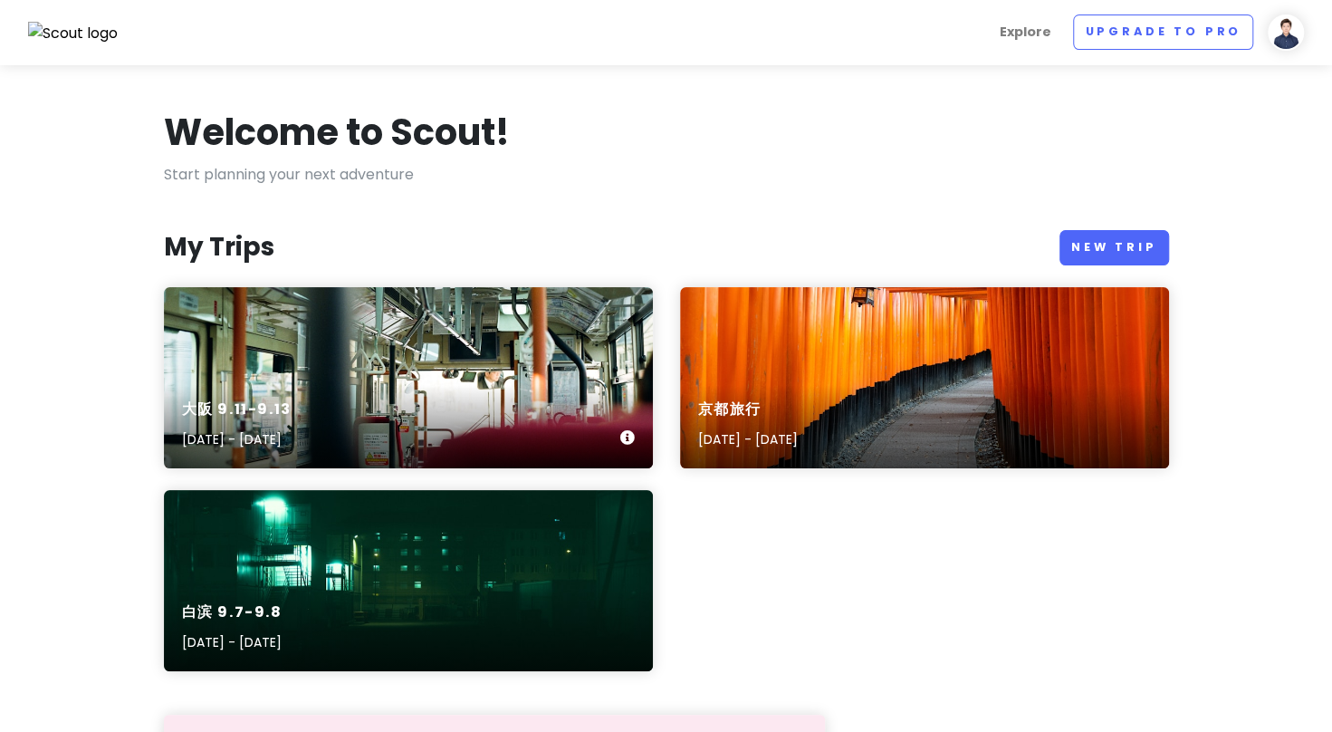
click at [427, 349] on div "大阪 9.11-9.13 [DATE] - [DATE]" at bounding box center [408, 377] width 489 height 181
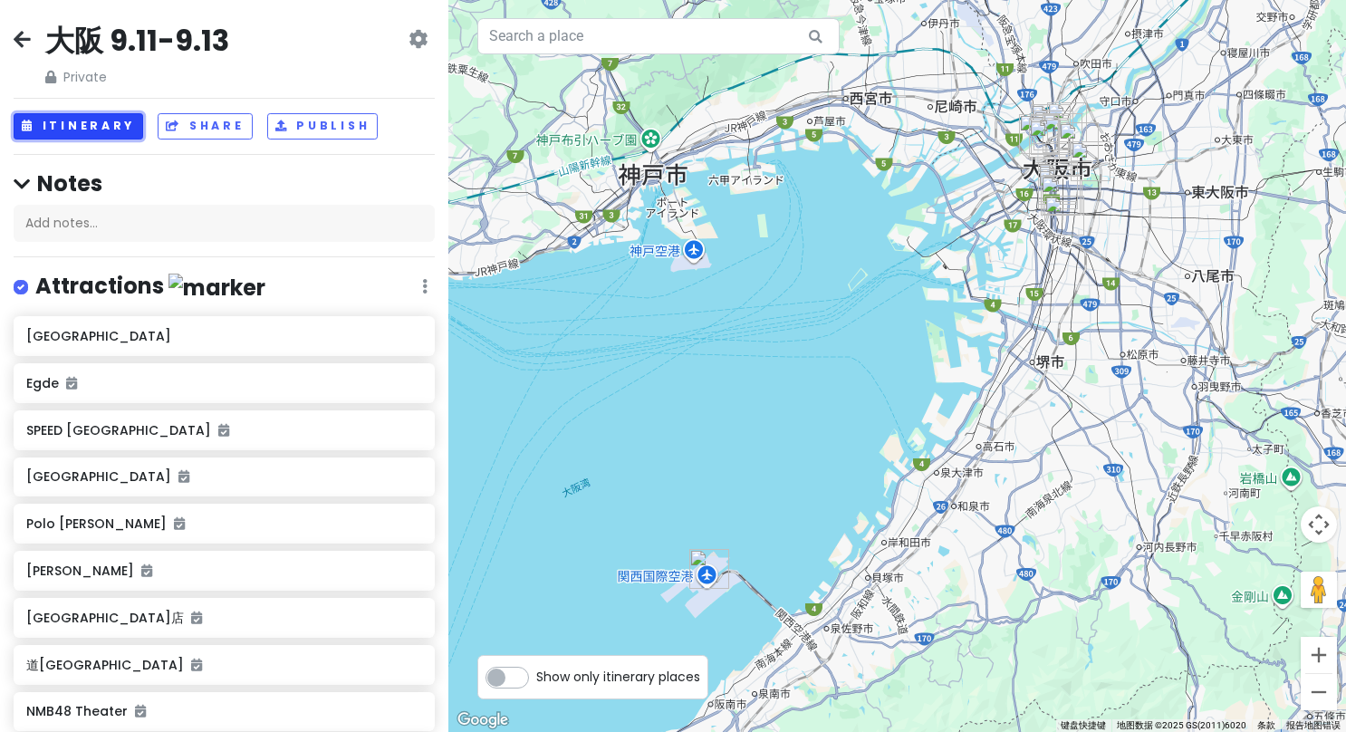
click at [85, 125] on button "Itinerary" at bounding box center [79, 126] width 130 height 26
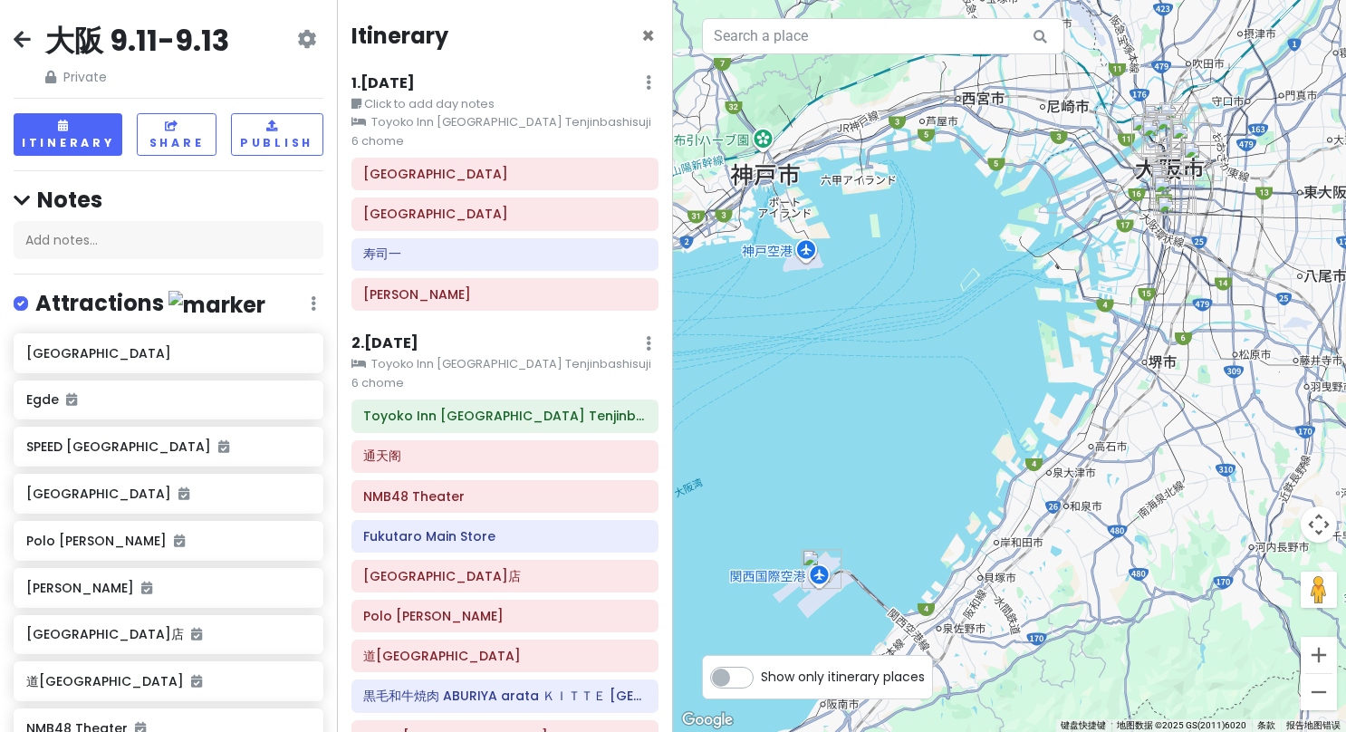
click at [422, 90] on div "1 . [DATE] Edit Day Notes Clear Lodging Delete Day" at bounding box center [505, 87] width 308 height 31
click at [402, 85] on h6 "1 . [DATE]" at bounding box center [382, 83] width 63 height 19
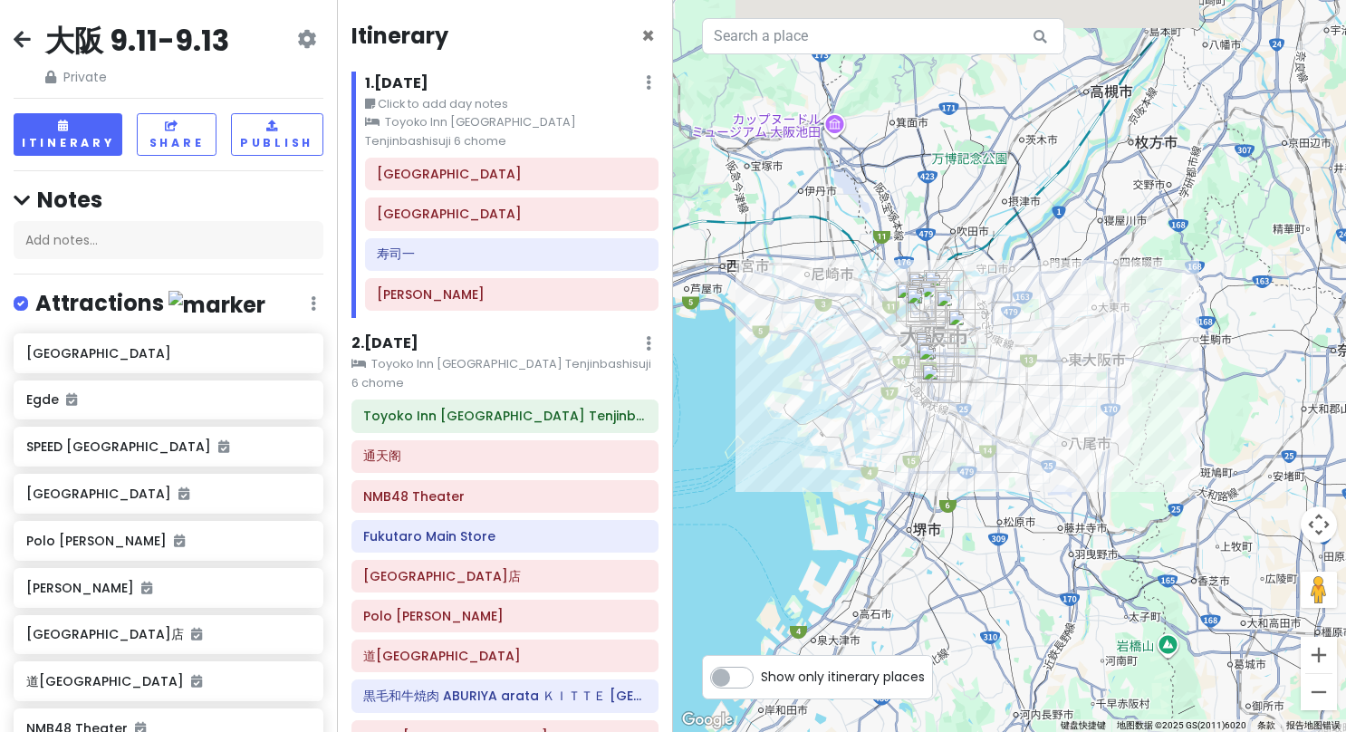
drag, startPoint x: 1015, startPoint y: 292, endPoint x: 782, endPoint y: 458, distance: 286.3
click at [782, 458] on div at bounding box center [1009, 366] width 673 height 732
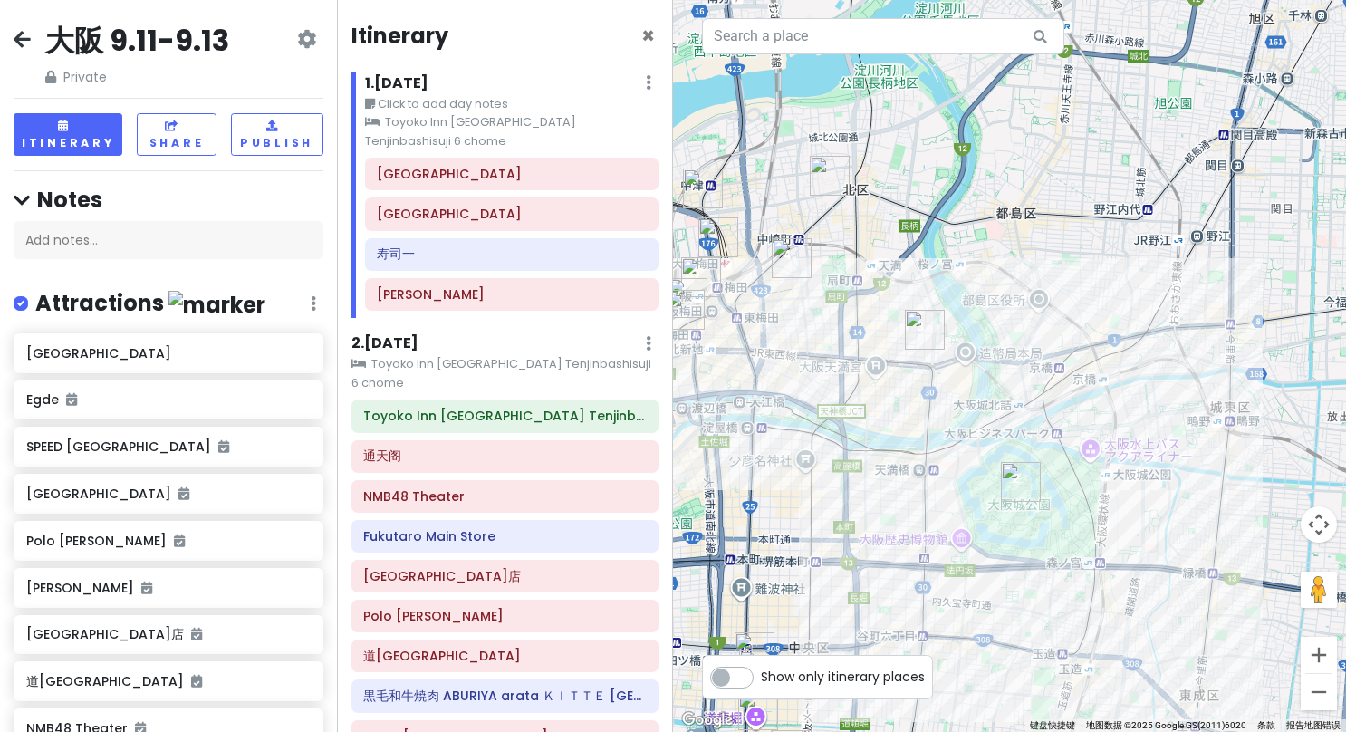
drag, startPoint x: 977, startPoint y: 370, endPoint x: 663, endPoint y: 466, distance: 328.6
click at [663, 466] on div "大阪 9.11-9.13 Private Change Dates Make a Copy Delete Trip Go Pro ⚡️ Give Feedba…" at bounding box center [673, 366] width 1346 height 732
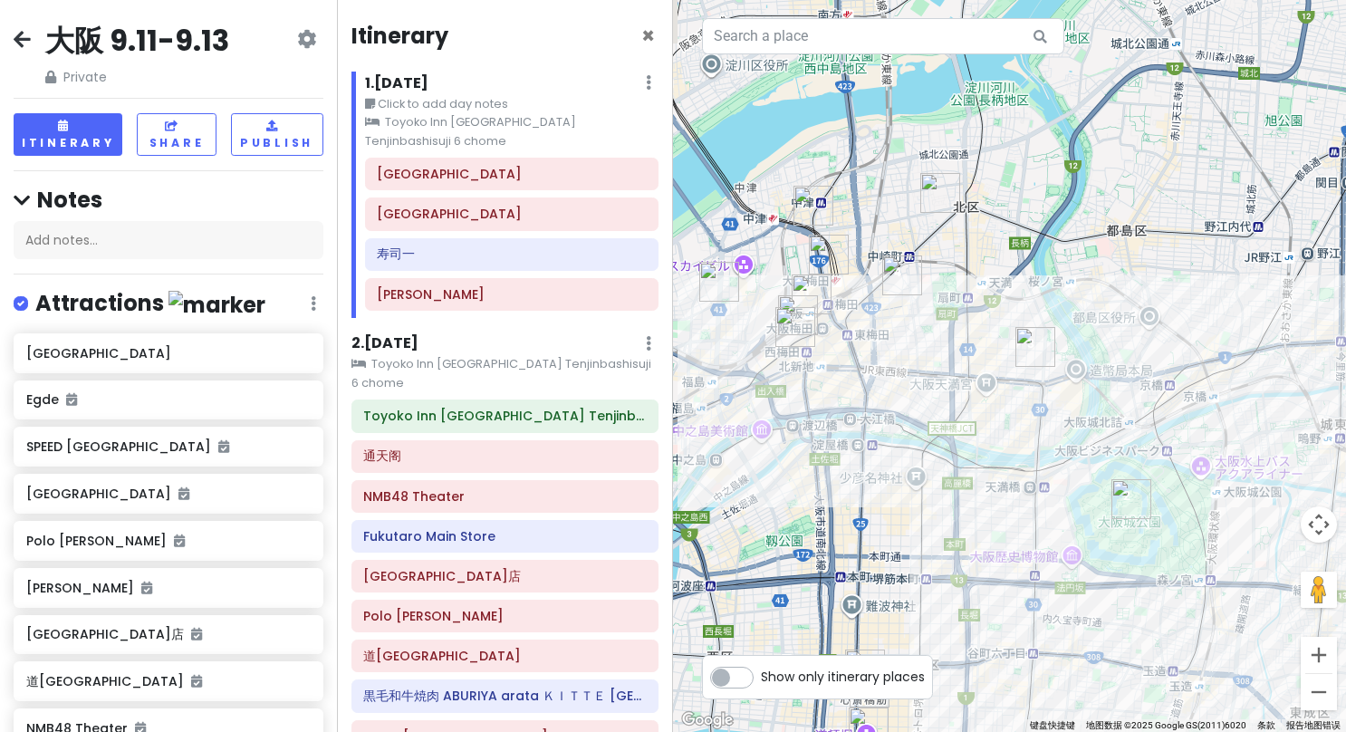
drag, startPoint x: 766, startPoint y: 495, endPoint x: 878, endPoint y: 513, distance: 113.6
click at [878, 513] on div at bounding box center [1009, 366] width 673 height 732
click at [406, 334] on h6 "2 . [DATE]" at bounding box center [384, 343] width 67 height 19
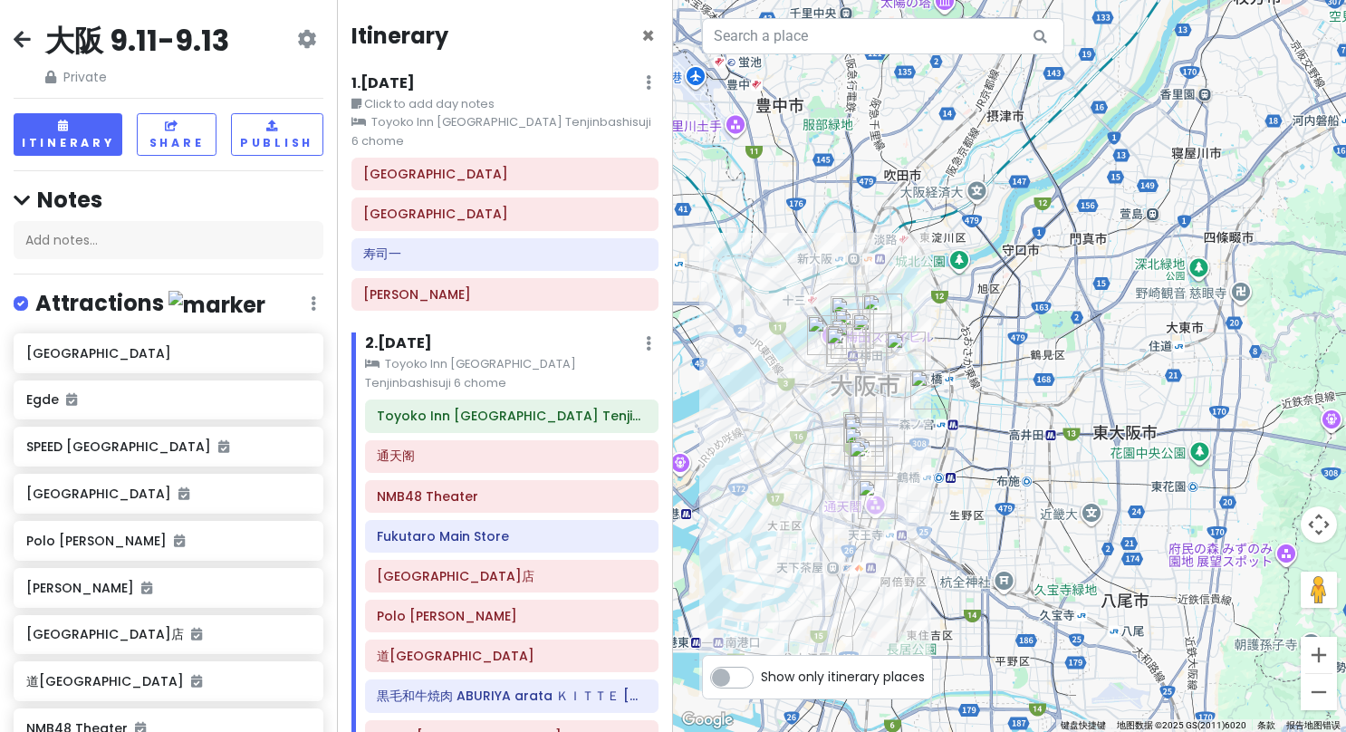
drag, startPoint x: 1035, startPoint y: 570, endPoint x: 1021, endPoint y: 418, distance: 151.9
click at [1021, 418] on div at bounding box center [1009, 366] width 673 height 732
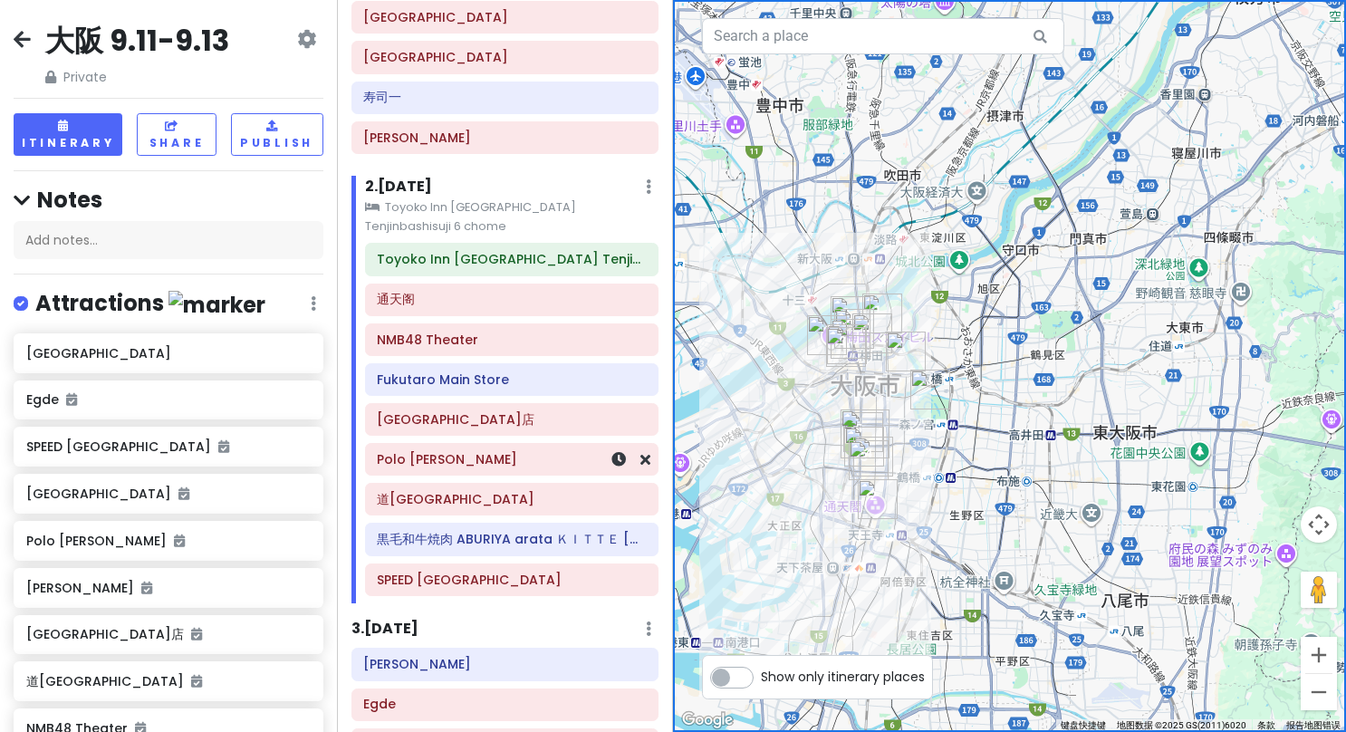
scroll to position [206, 0]
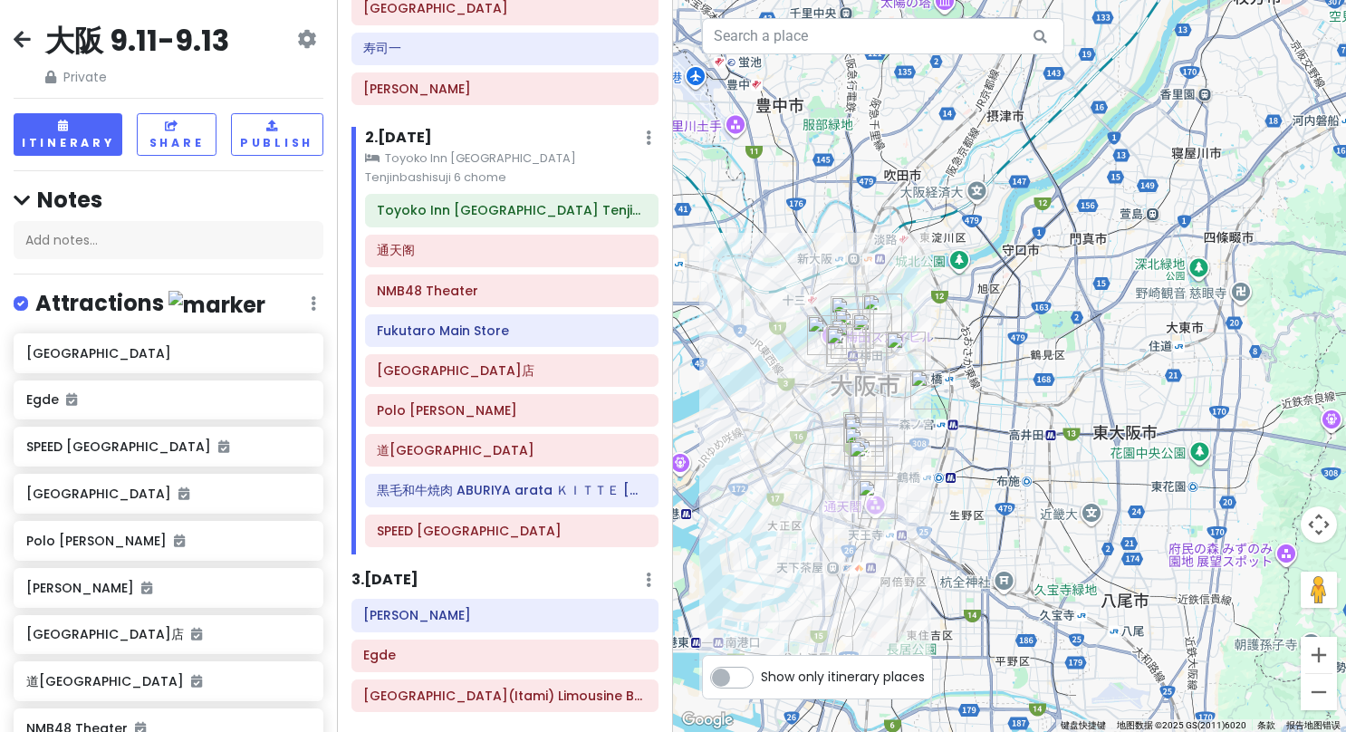
click at [377, 571] on h6 "3 . [DATE]" at bounding box center [384, 580] width 67 height 19
